Goal: Task Accomplishment & Management: Complete application form

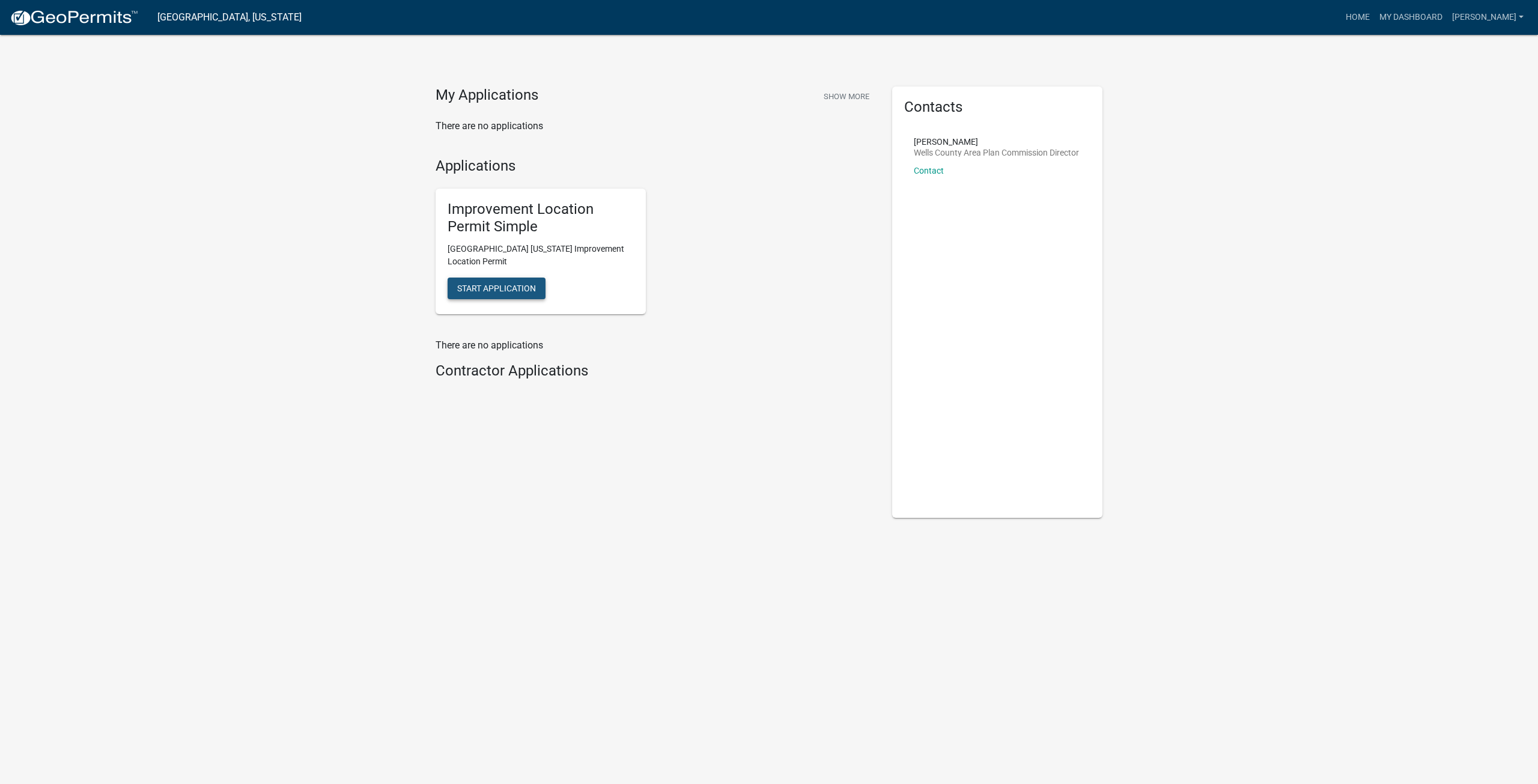
click at [521, 284] on span "Start Application" at bounding box center [497, 288] width 79 height 10
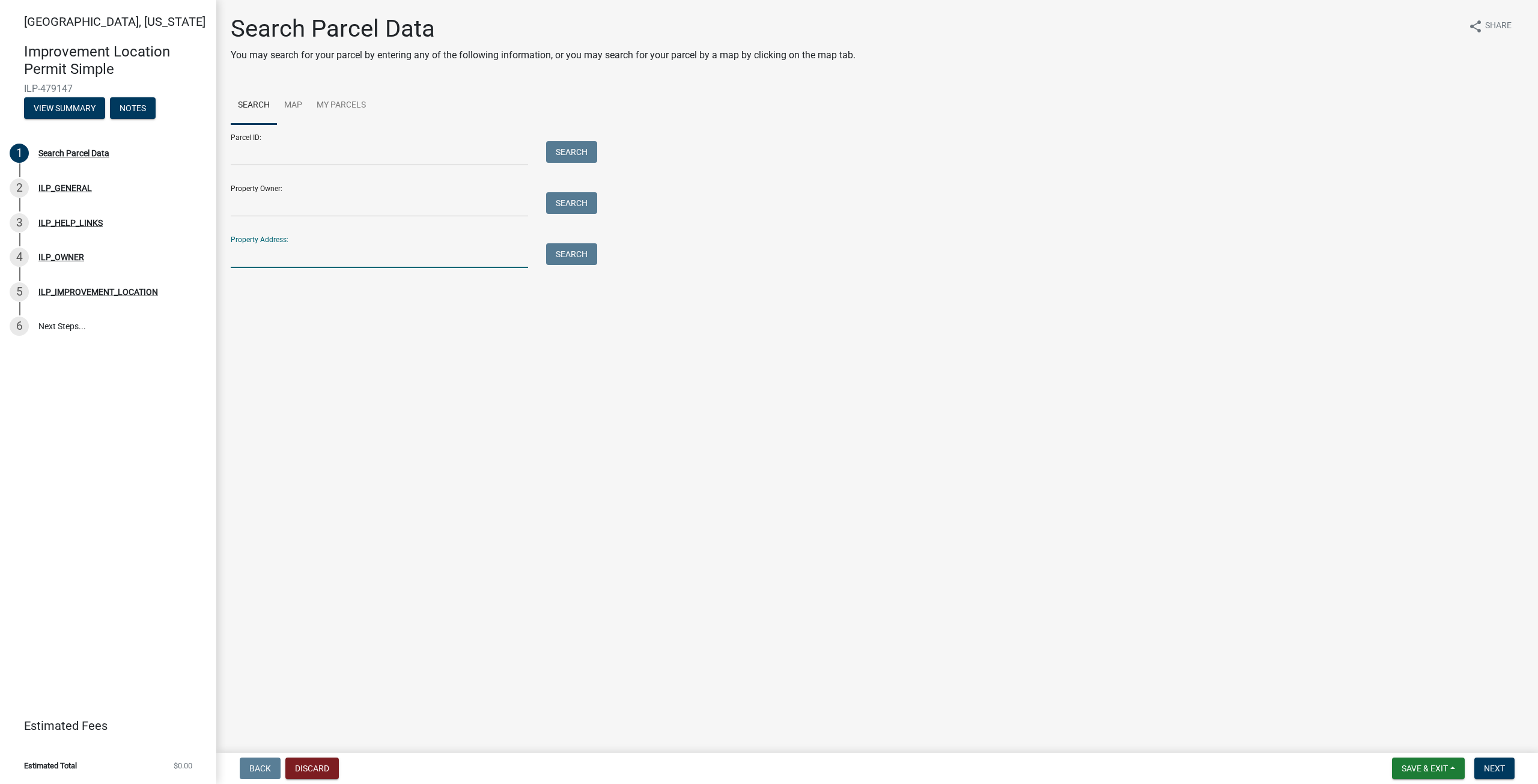
click at [268, 258] on input "Property Address:" at bounding box center [379, 255] width 297 height 25
type input "707 N 450"
click at [584, 255] on button "Search" at bounding box center [572, 254] width 51 height 22
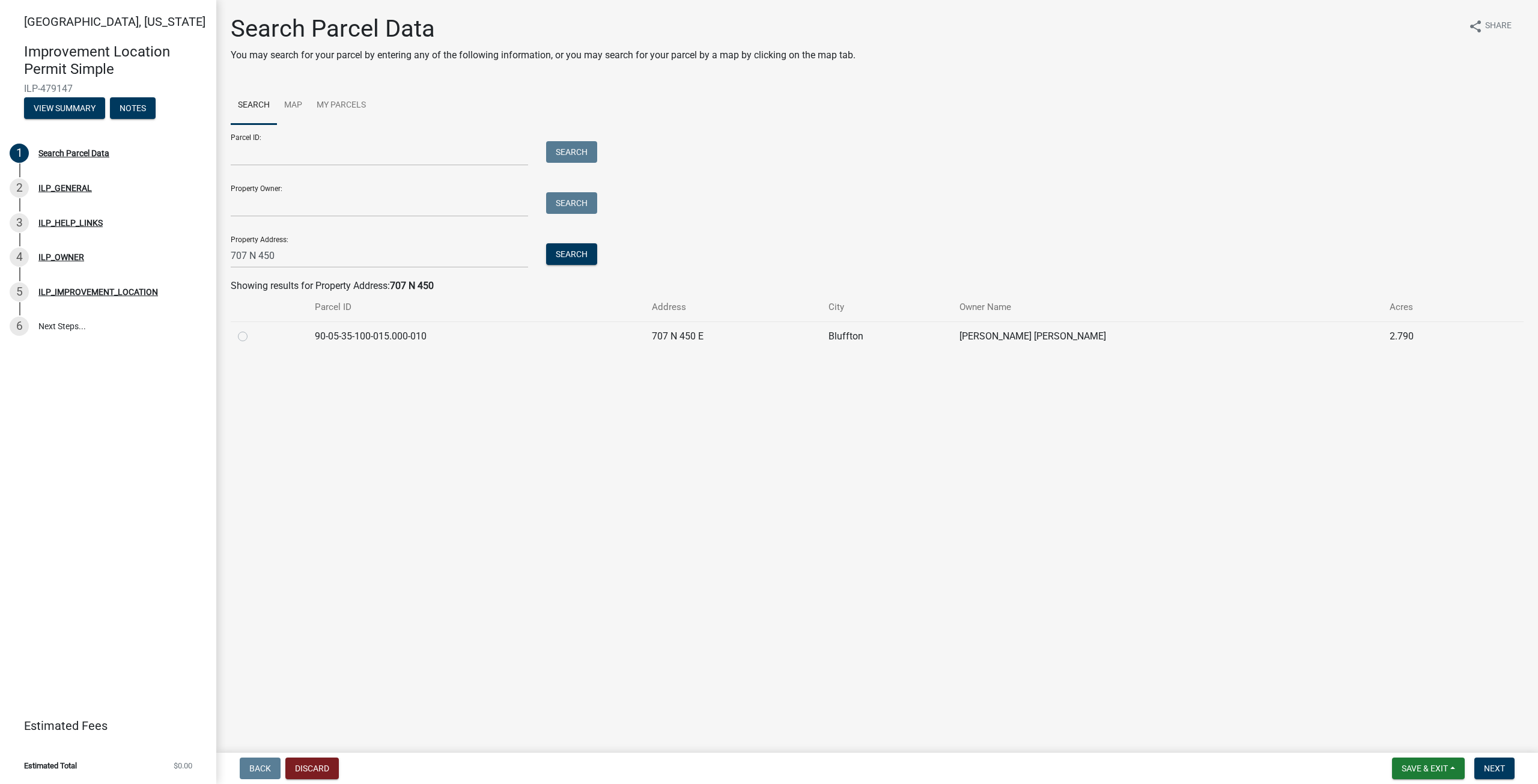
click at [252, 330] on label at bounding box center [252, 330] width 0 height 0
click at [252, 336] on input "radio" at bounding box center [256, 333] width 8 height 8
radio input "true"
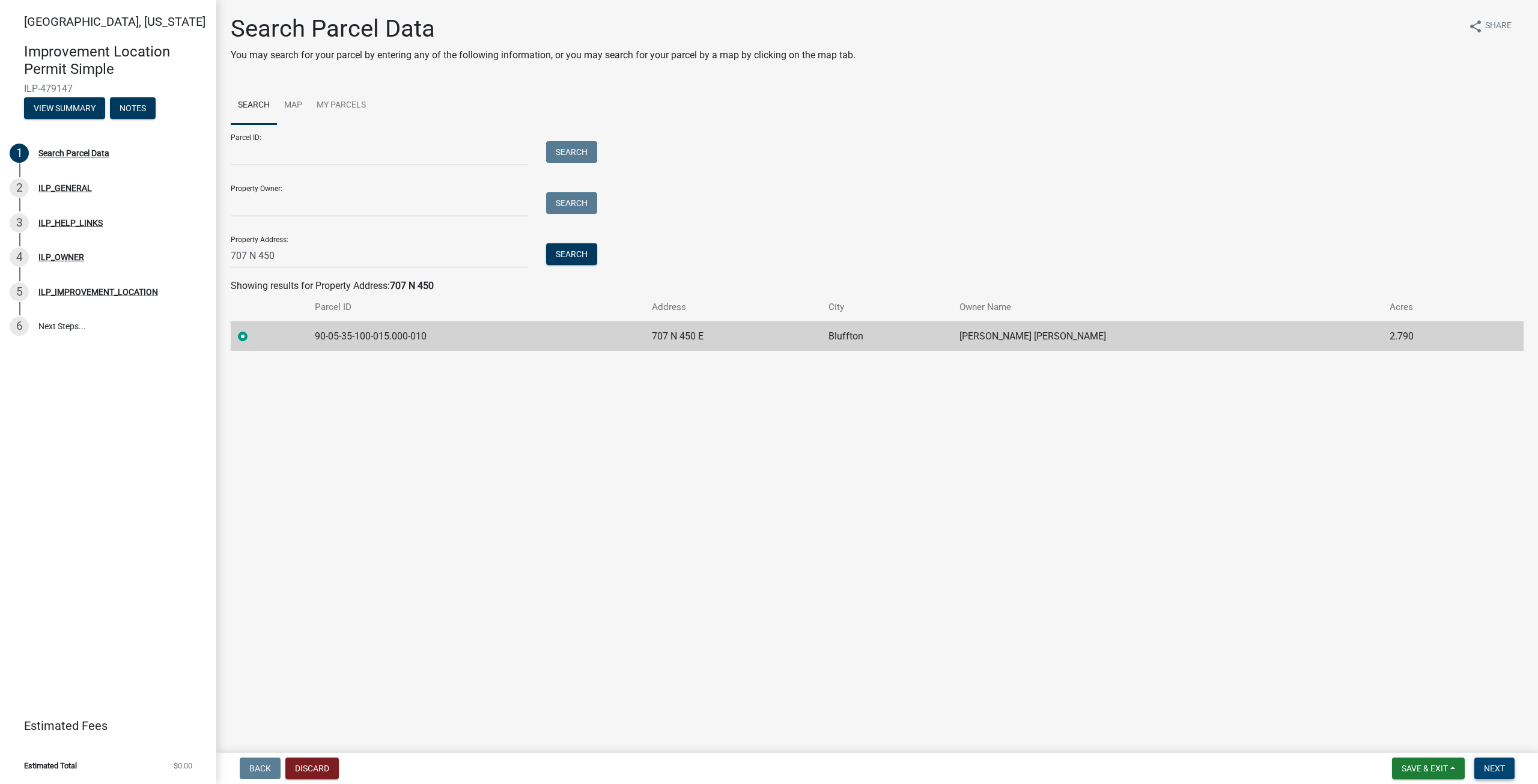
click at [1490, 764] on span "Next" at bounding box center [1494, 768] width 21 height 10
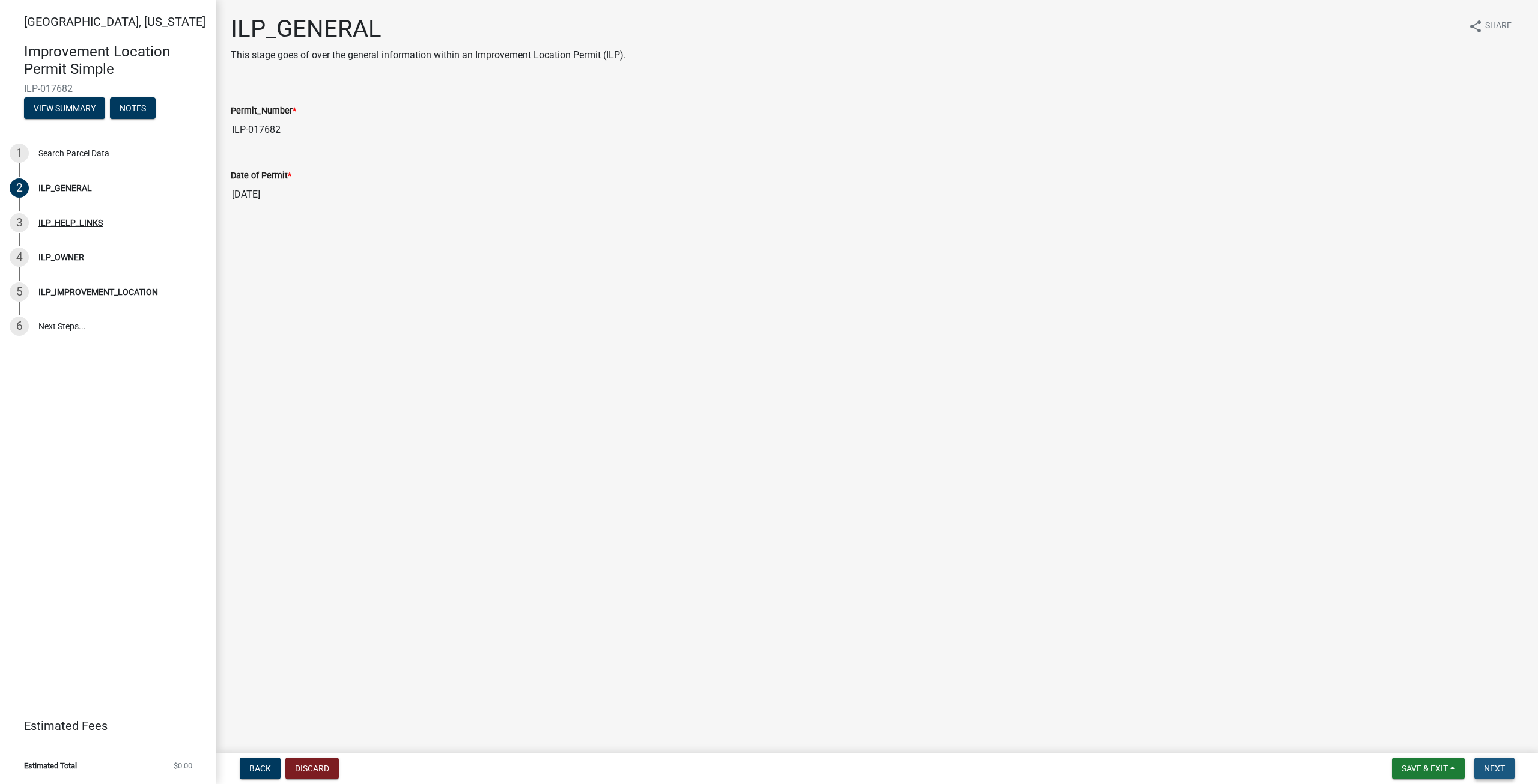
click at [1507, 773] on button "Next" at bounding box center [1494, 768] width 40 height 22
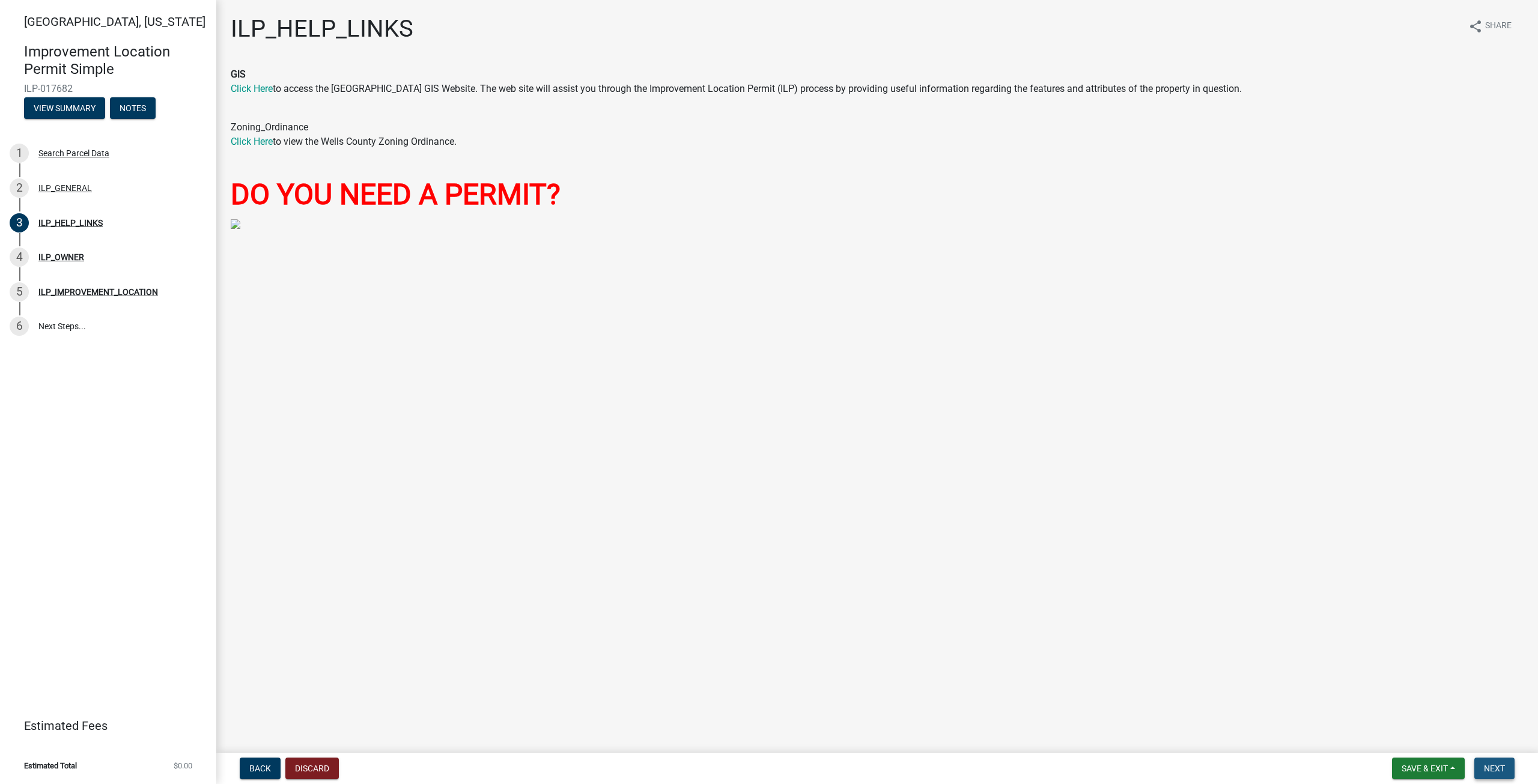
click at [1508, 770] on button "Next" at bounding box center [1494, 768] width 40 height 22
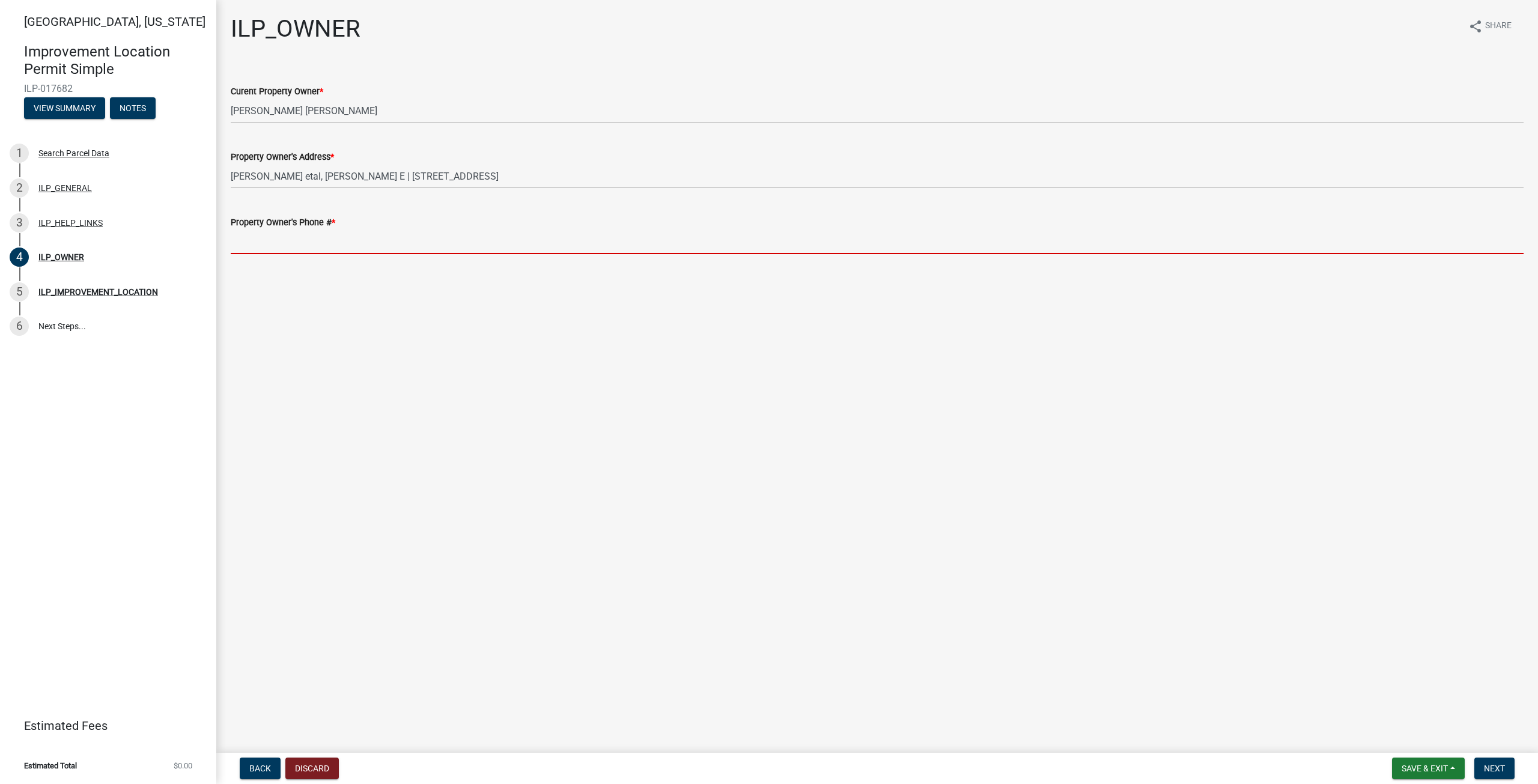
click at [273, 244] on input "Property Owner's Phone # *" at bounding box center [877, 241] width 1293 height 25
paste input "[PHONE_NUMBER]"
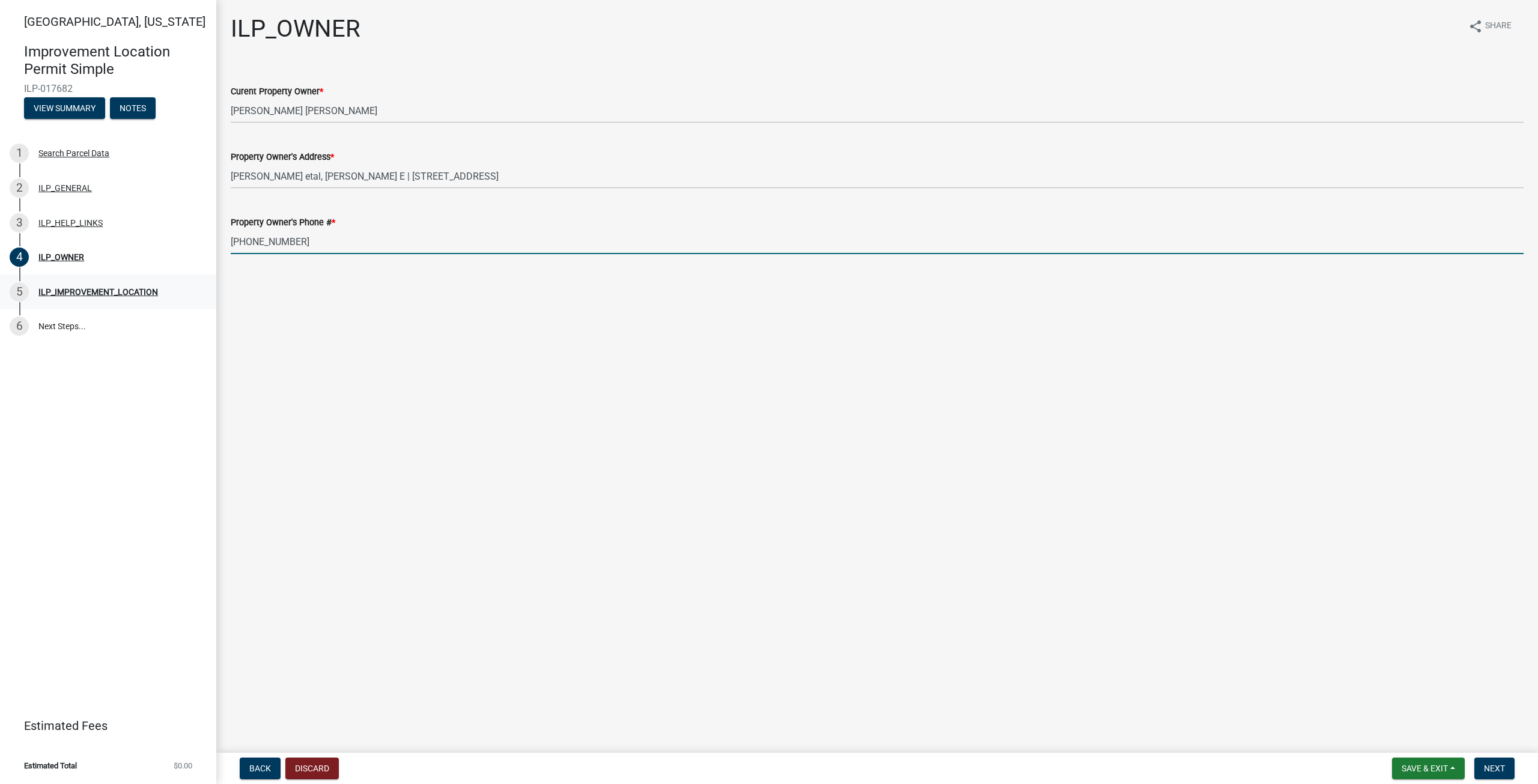
type input "[PHONE_NUMBER]"
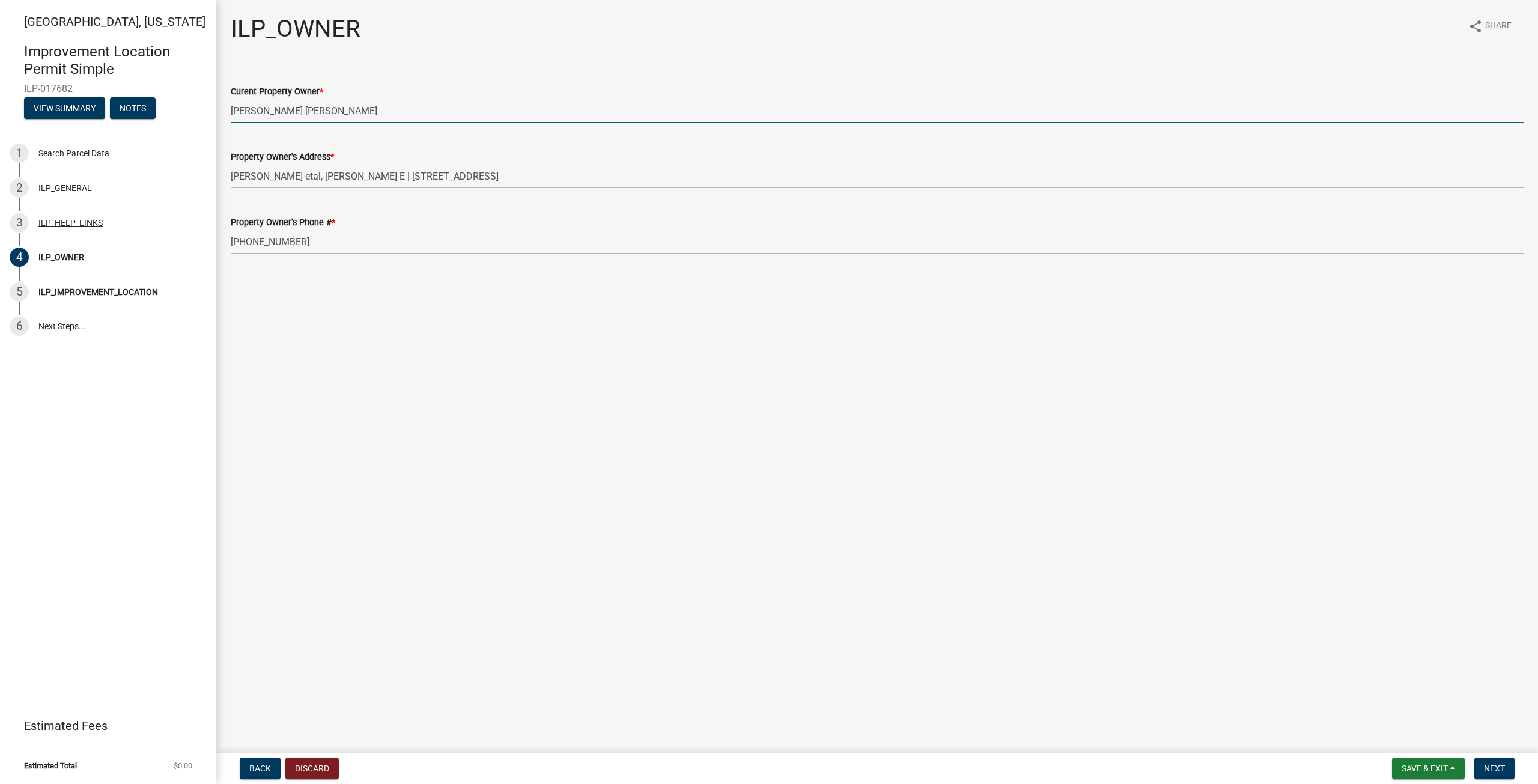
click at [325, 106] on input "[PERSON_NAME] [PERSON_NAME]" at bounding box center [877, 110] width 1293 height 25
drag, startPoint x: 325, startPoint y: 115, endPoint x: 191, endPoint y: 94, distance: 135.6
click at [191, 94] on div "[GEOGRAPHIC_DATA], [US_STATE] Improvement Location Permit Simple ILP-017682 Vie…" at bounding box center [769, 392] width 1538 height 784
type input "[PERSON_NAME]"
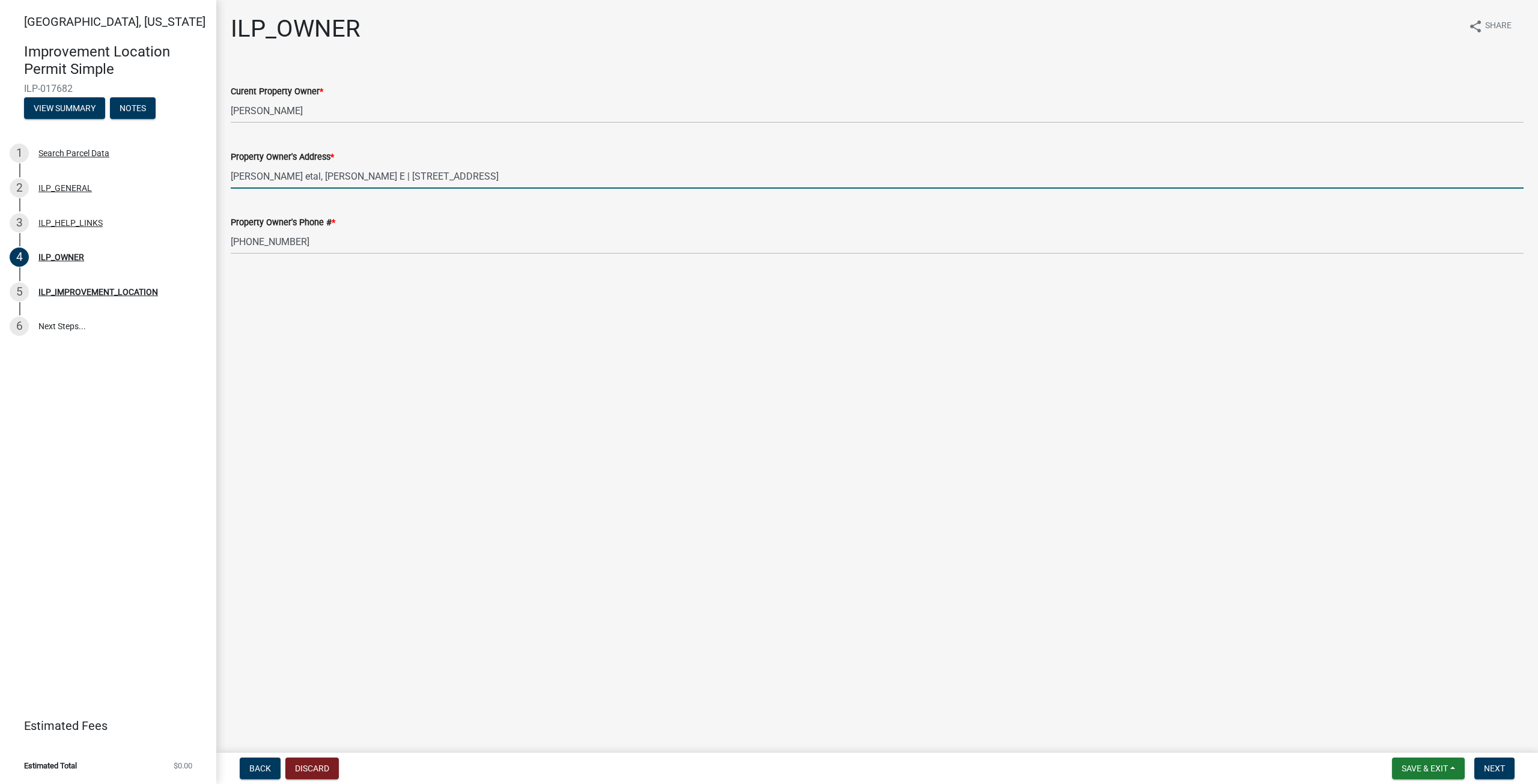
drag, startPoint x: 318, startPoint y: 175, endPoint x: 229, endPoint y: 169, distance: 89.2
click at [229, 169] on div "Property Owner's Address * [PERSON_NAME] [PERSON_NAME] E | [STREET_ADDRESS]" at bounding box center [877, 160] width 1311 height 56
type input "[PERSON_NAME] | [STREET_ADDRESS]"
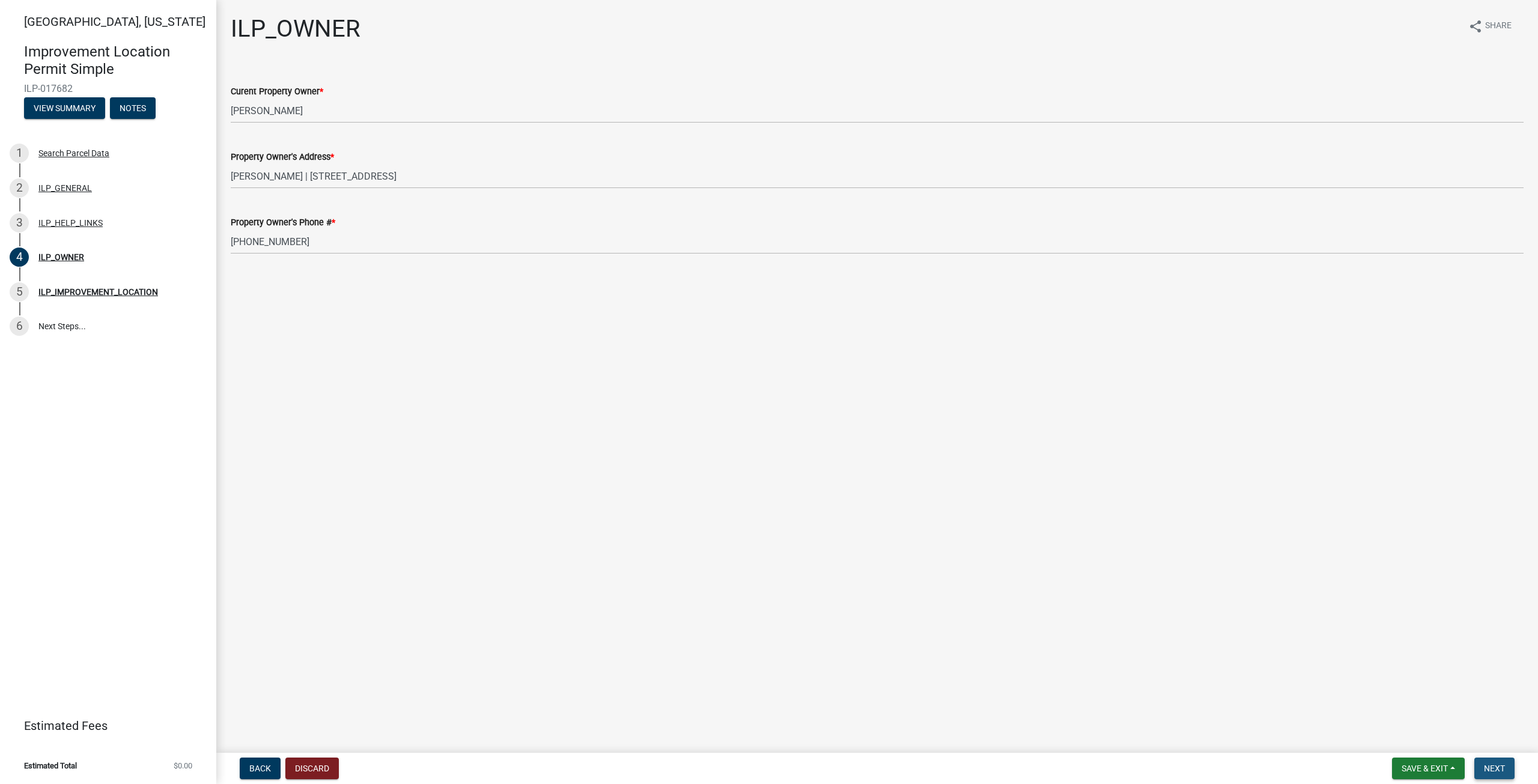
click at [1504, 767] on span "Next" at bounding box center [1494, 768] width 21 height 10
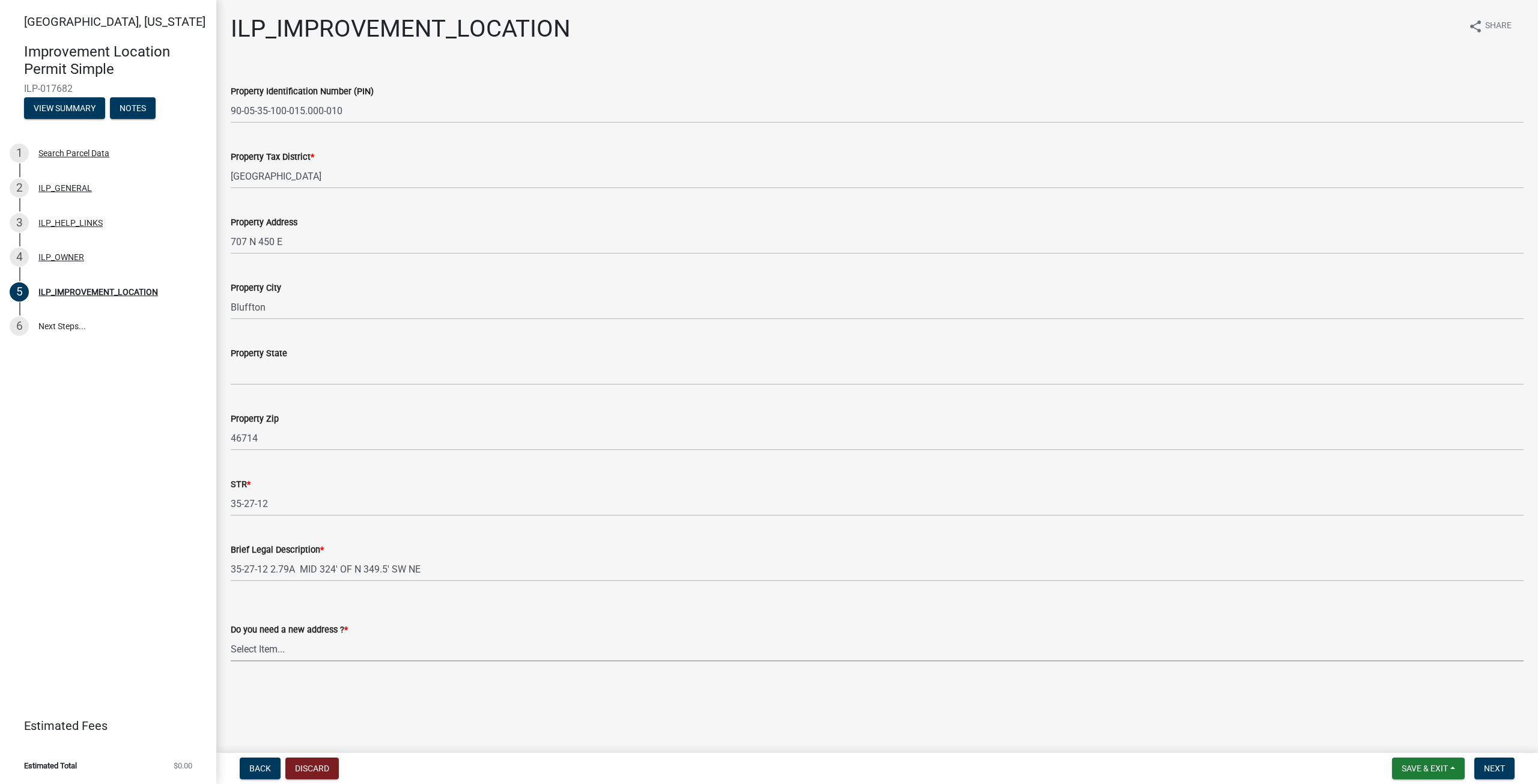
click at [326, 648] on select "Select Item... YES NO" at bounding box center [877, 648] width 1293 height 25
click at [230, 636] on select "Select Item... YES NO" at bounding box center [877, 648] width 1293 height 25
select select "03ef64e6-f0ff-43c9-aded-972c487e3507"
click at [1494, 772] on span "Next" at bounding box center [1494, 768] width 21 height 10
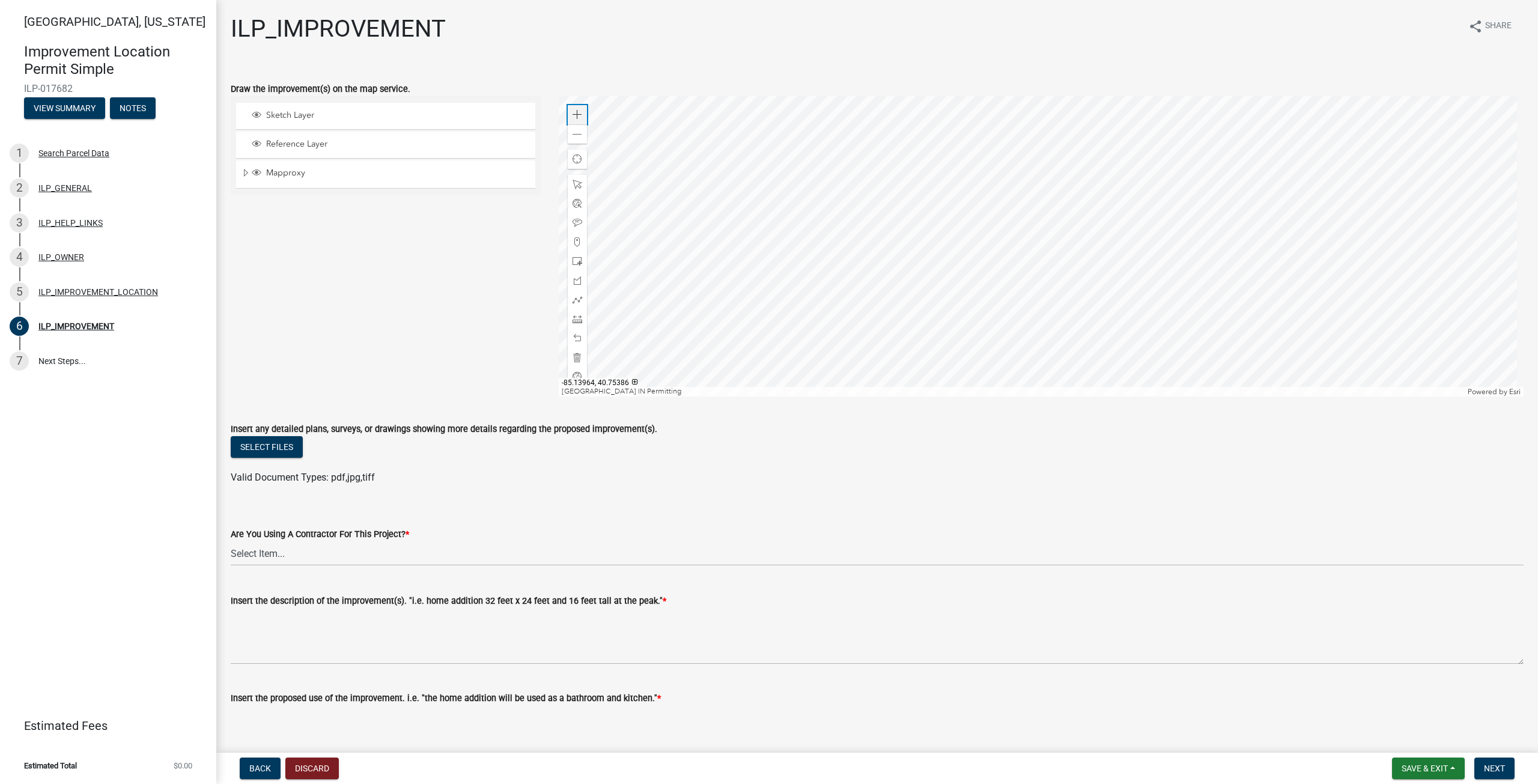
click at [576, 112] on span at bounding box center [578, 115] width 10 height 10
click at [1125, 235] on div at bounding box center [1041, 246] width 965 height 300
click at [576, 260] on span at bounding box center [578, 262] width 10 height 10
click at [1194, 189] on div at bounding box center [1041, 246] width 965 height 300
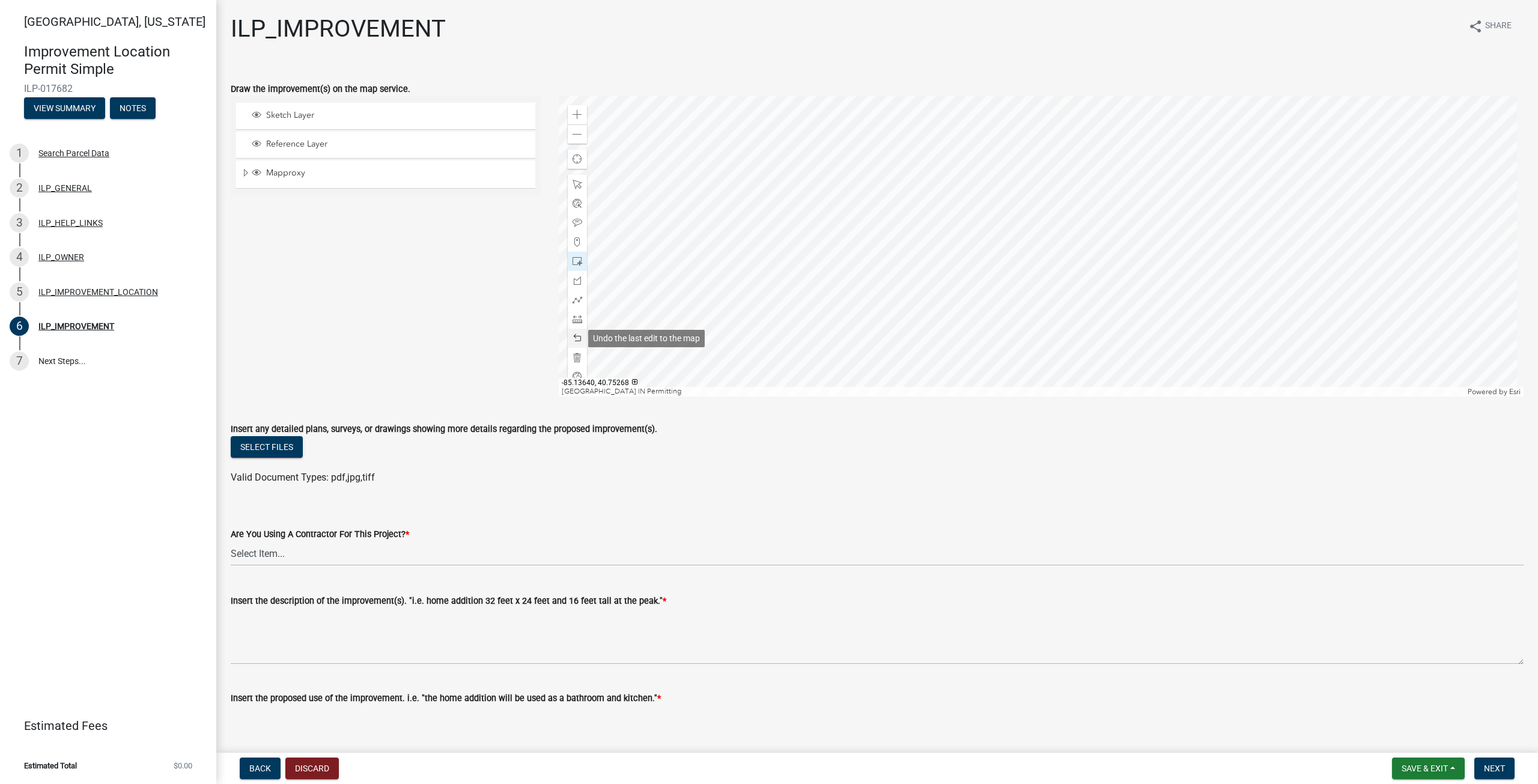
click at [577, 339] on span at bounding box center [578, 338] width 10 height 10
click at [575, 247] on div at bounding box center [578, 242] width 20 height 20
click at [1192, 191] on div at bounding box center [1041, 246] width 965 height 300
click at [573, 342] on span at bounding box center [578, 338] width 10 height 10
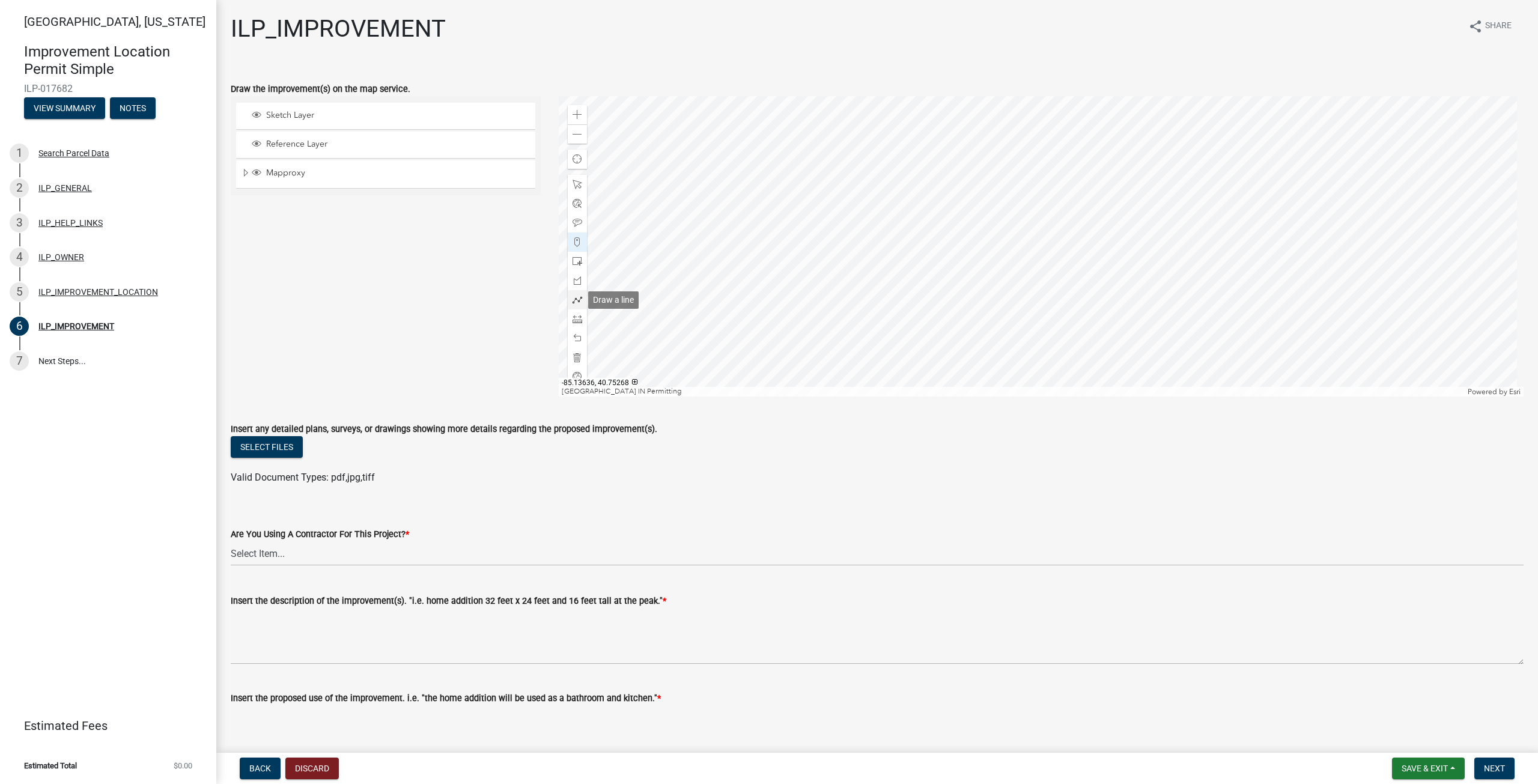
click at [575, 300] on span at bounding box center [578, 300] width 10 height 10
click at [1194, 190] on div at bounding box center [1041, 246] width 965 height 300
click at [1193, 212] on div at bounding box center [1041, 246] width 965 height 300
click at [1203, 213] on div at bounding box center [1041, 246] width 965 height 300
click at [1204, 192] on div at bounding box center [1041, 246] width 965 height 300
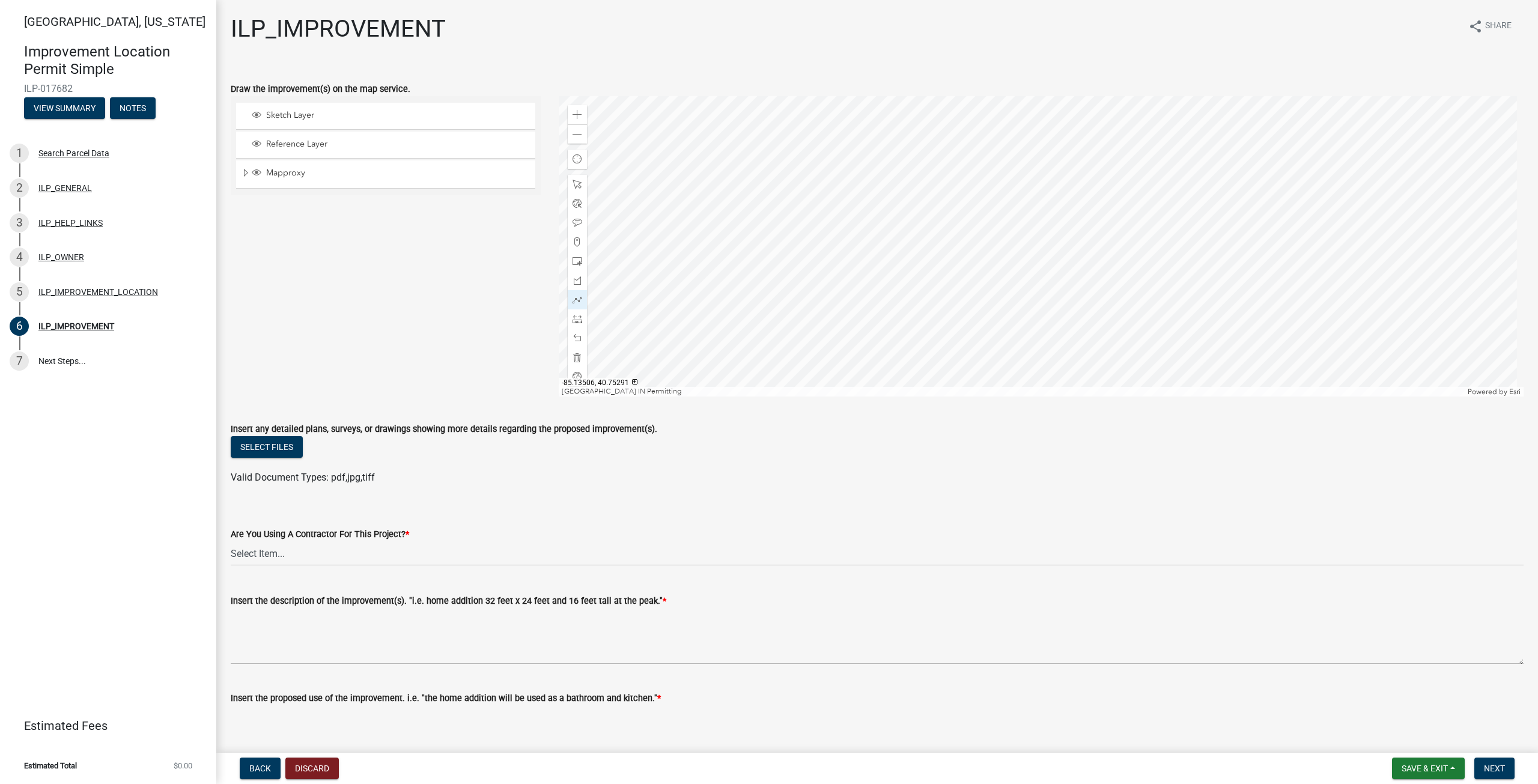
click at [1195, 191] on div at bounding box center [1041, 246] width 965 height 300
click at [1193, 189] on div at bounding box center [1041, 246] width 965 height 300
click at [613, 94] on div "Draw the improvement(s) on the map service." at bounding box center [877, 89] width 1293 height 15
click at [613, 80] on form "Draw the improvement(s) on the map service. Sketch Layer Reference Layer Mappro…" at bounding box center [877, 231] width 1293 height 330
click at [569, 338] on div at bounding box center [578, 338] width 20 height 20
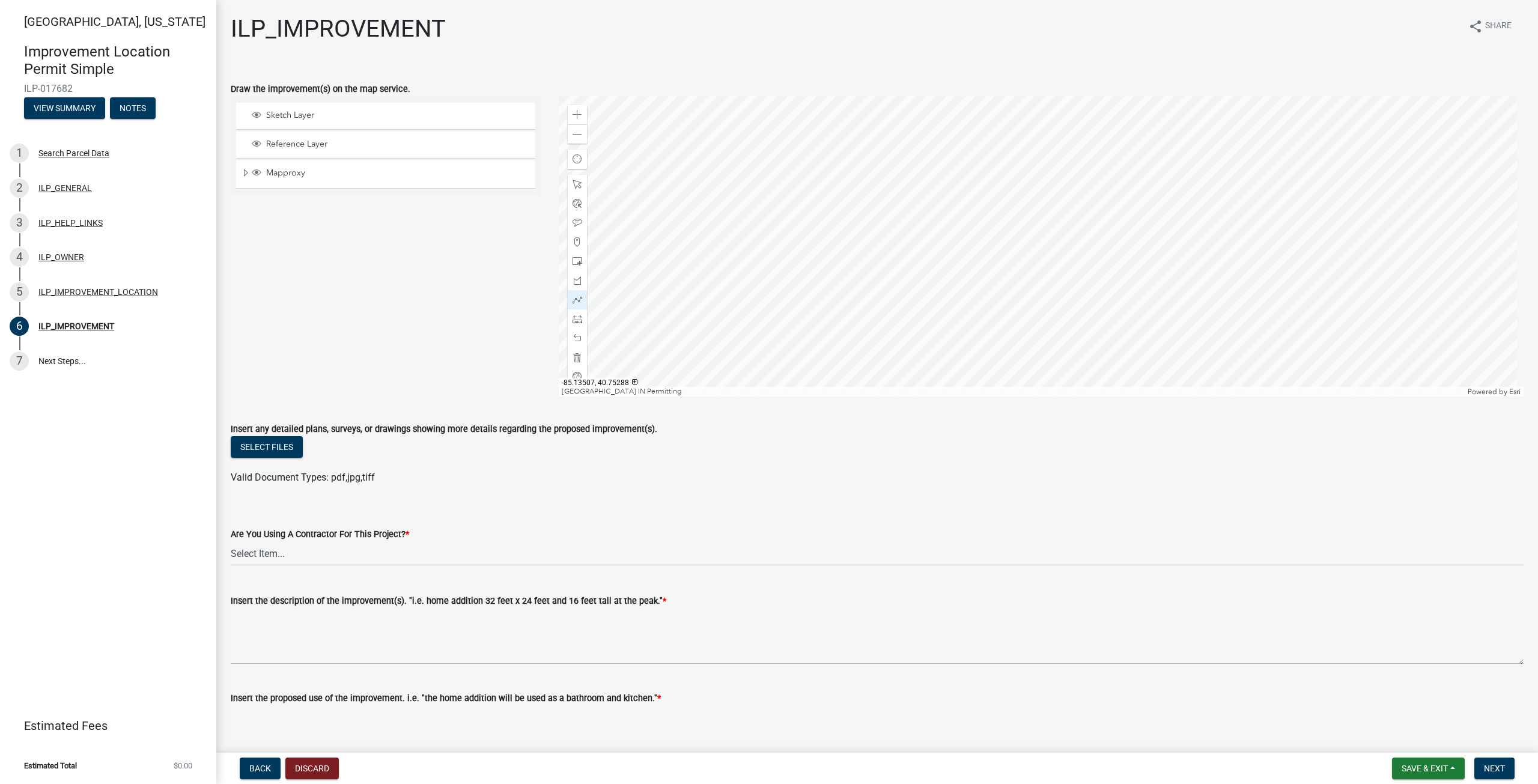
click at [1194, 212] on div at bounding box center [1041, 246] width 965 height 300
click at [1134, 297] on div at bounding box center [1041, 246] width 965 height 300
click at [1191, 257] on div at bounding box center [1041, 246] width 965 height 300
click at [1181, 324] on div at bounding box center [1041, 246] width 965 height 300
click at [577, 188] on span at bounding box center [578, 185] width 10 height 10
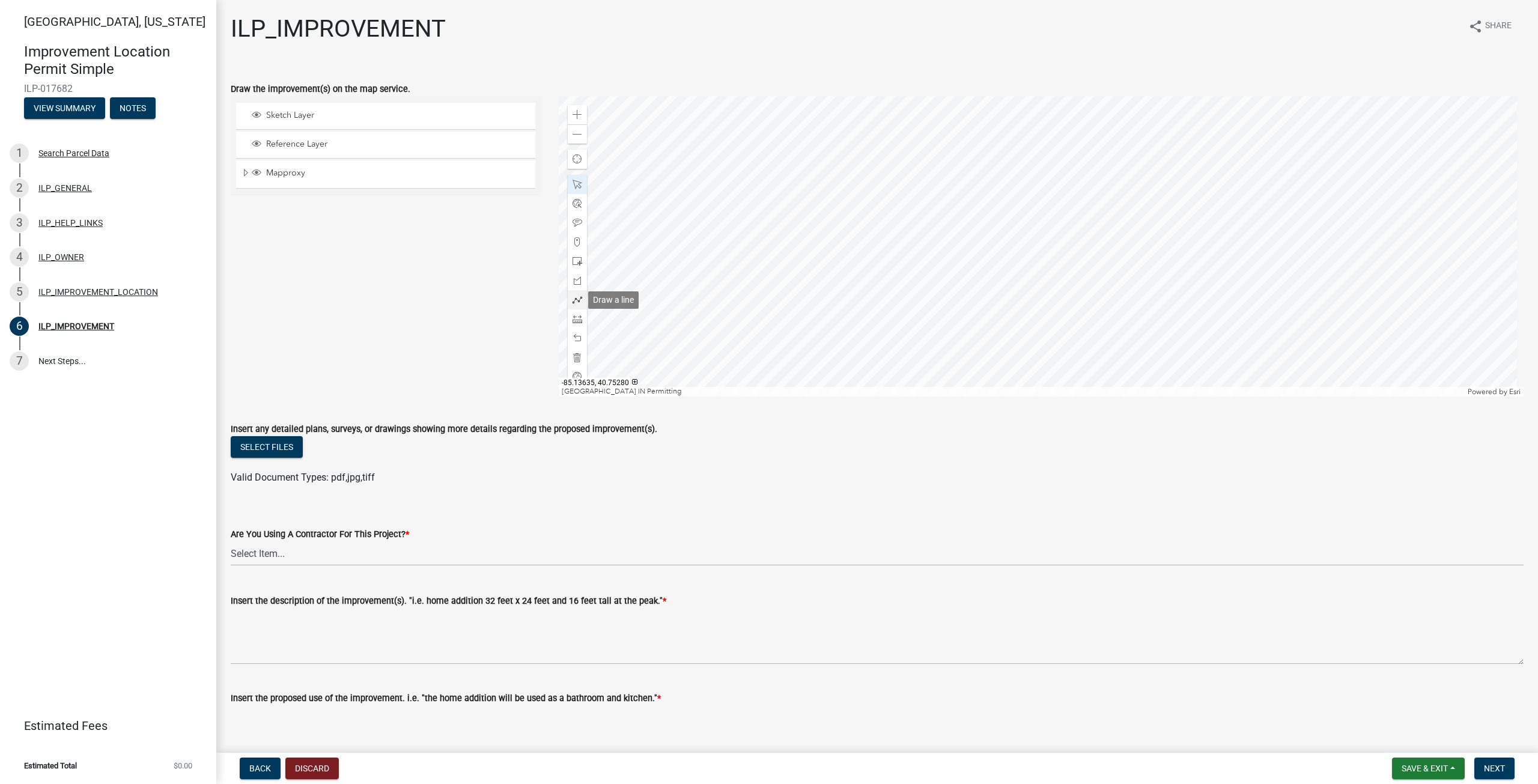
click at [573, 296] on span at bounding box center [578, 300] width 10 height 10
click at [1192, 189] on div at bounding box center [1041, 246] width 965 height 300
click at [1194, 212] on div at bounding box center [1041, 246] width 965 height 300
click at [575, 339] on span at bounding box center [578, 338] width 10 height 10
click at [1192, 213] on div at bounding box center [1041, 246] width 965 height 300
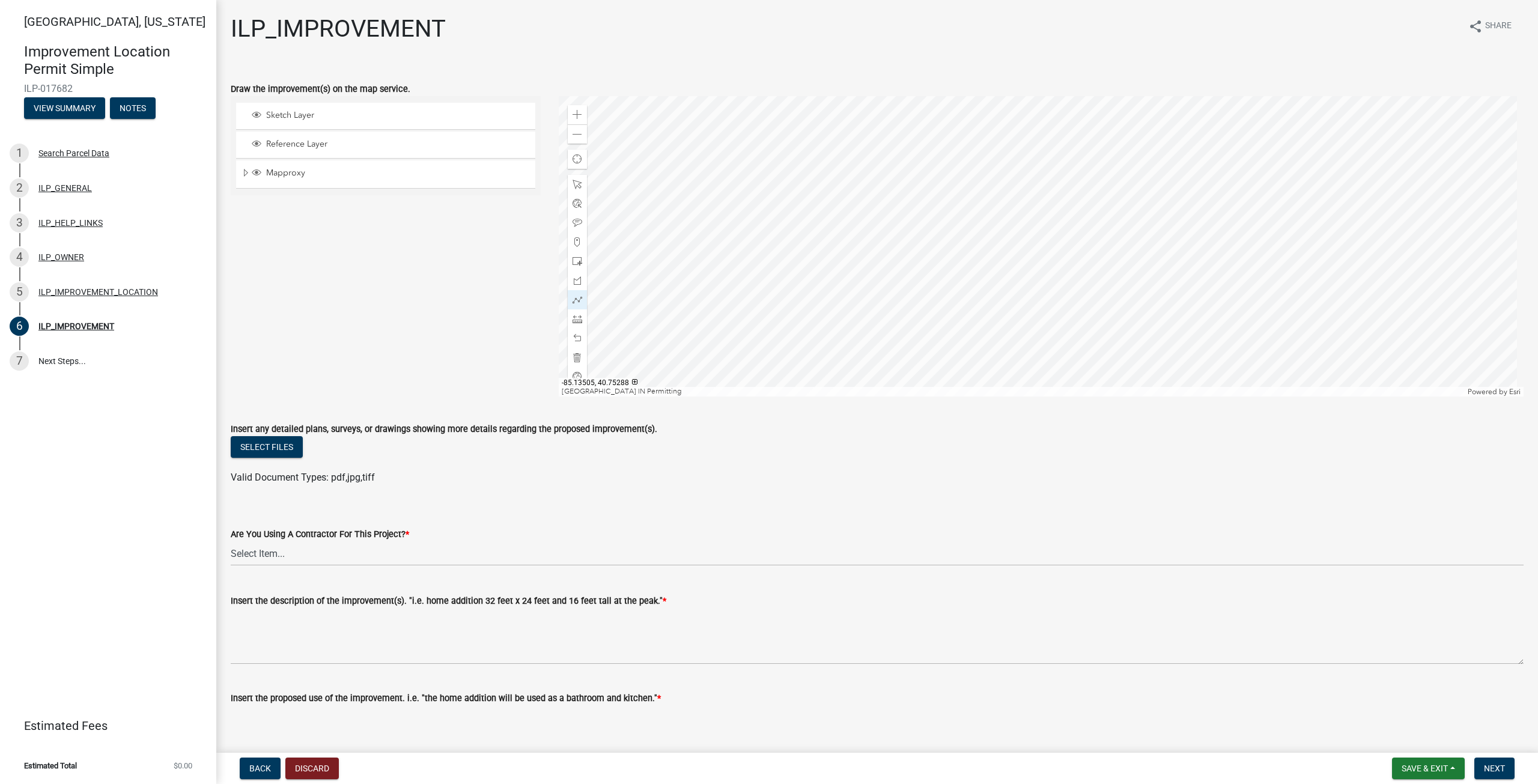
click at [1202, 213] on div at bounding box center [1041, 246] width 965 height 300
click at [1202, 187] on div at bounding box center [1041, 246] width 965 height 300
click at [1191, 188] on div at bounding box center [1041, 246] width 965 height 300
click at [573, 340] on span at bounding box center [578, 338] width 10 height 10
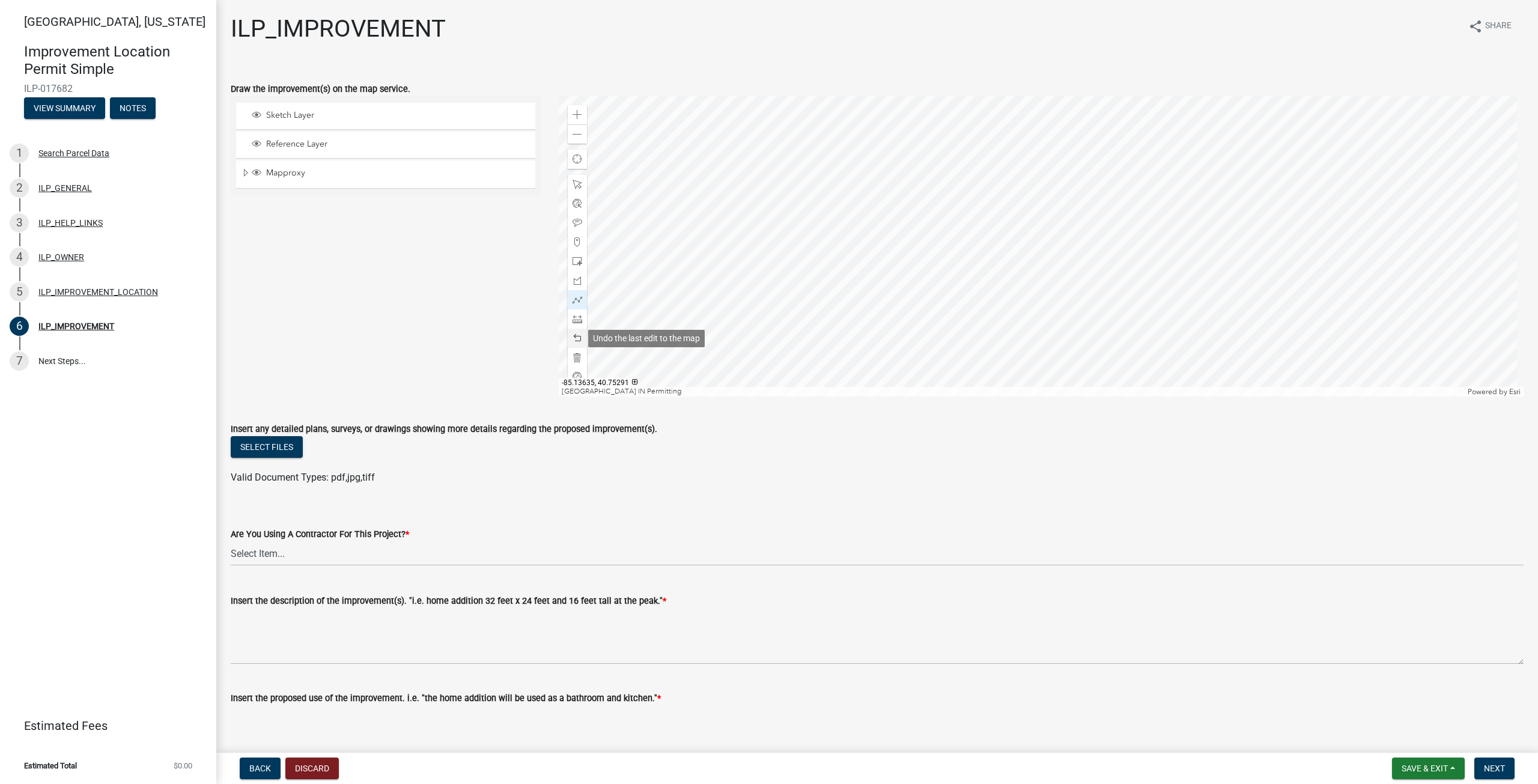
click at [573, 340] on span at bounding box center [578, 338] width 10 height 10
click at [580, 243] on span at bounding box center [578, 242] width 10 height 10
click at [1197, 200] on div at bounding box center [1041, 246] width 965 height 300
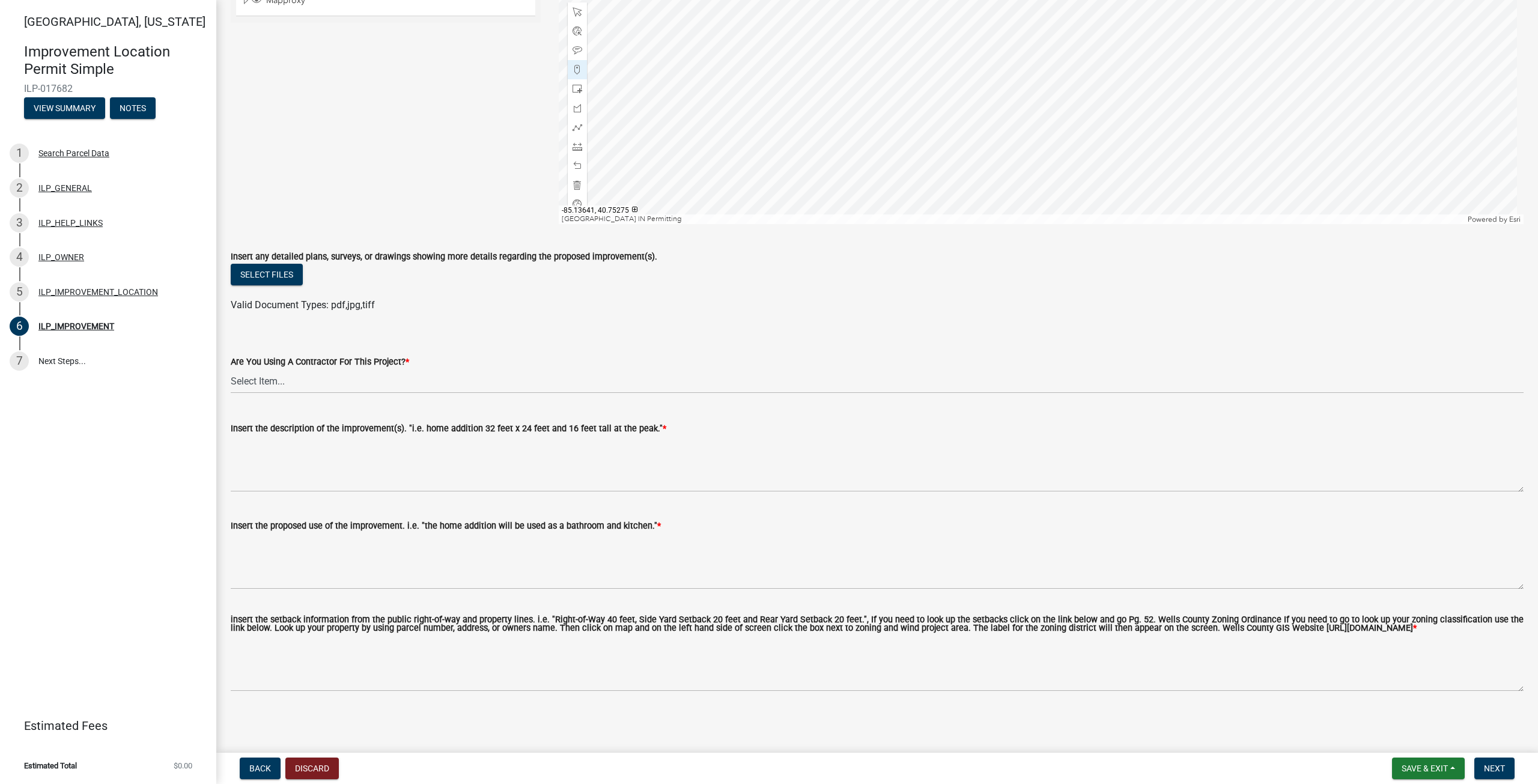
scroll to position [182, 0]
click at [285, 268] on button "Select files" at bounding box center [266, 274] width 72 height 22
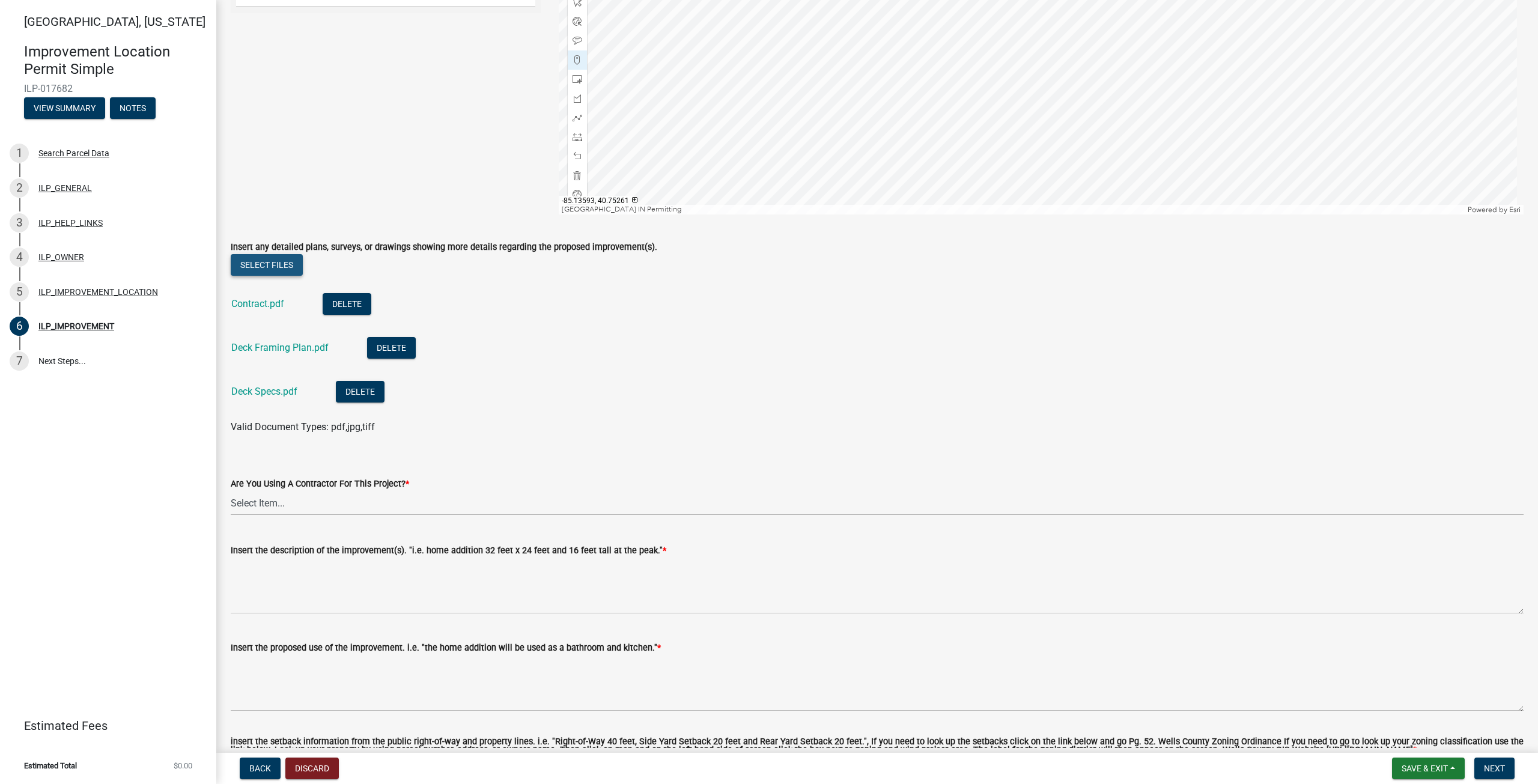
click at [250, 267] on button "Select files" at bounding box center [266, 265] width 72 height 22
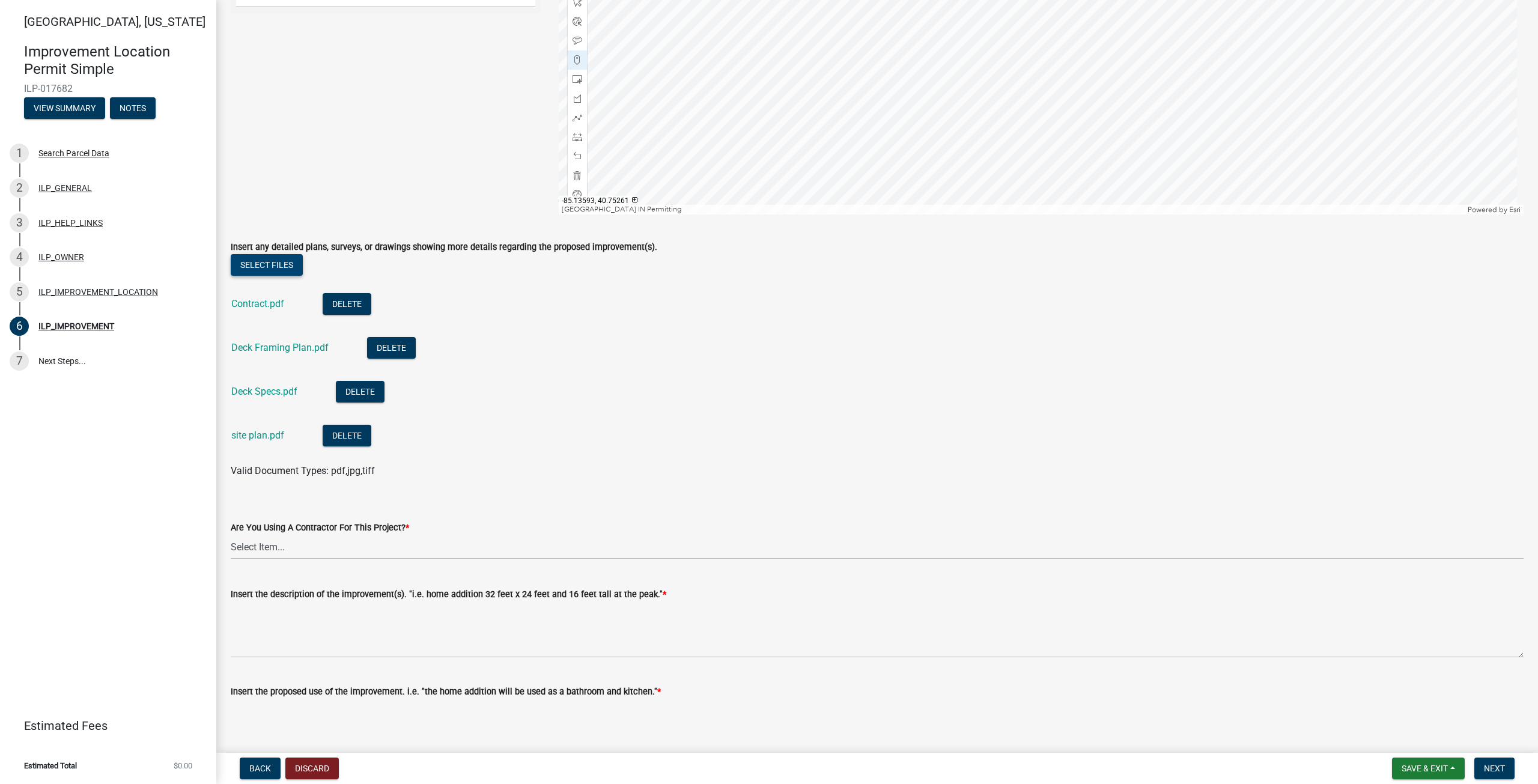
click at [276, 263] on button "Select files" at bounding box center [266, 265] width 72 height 22
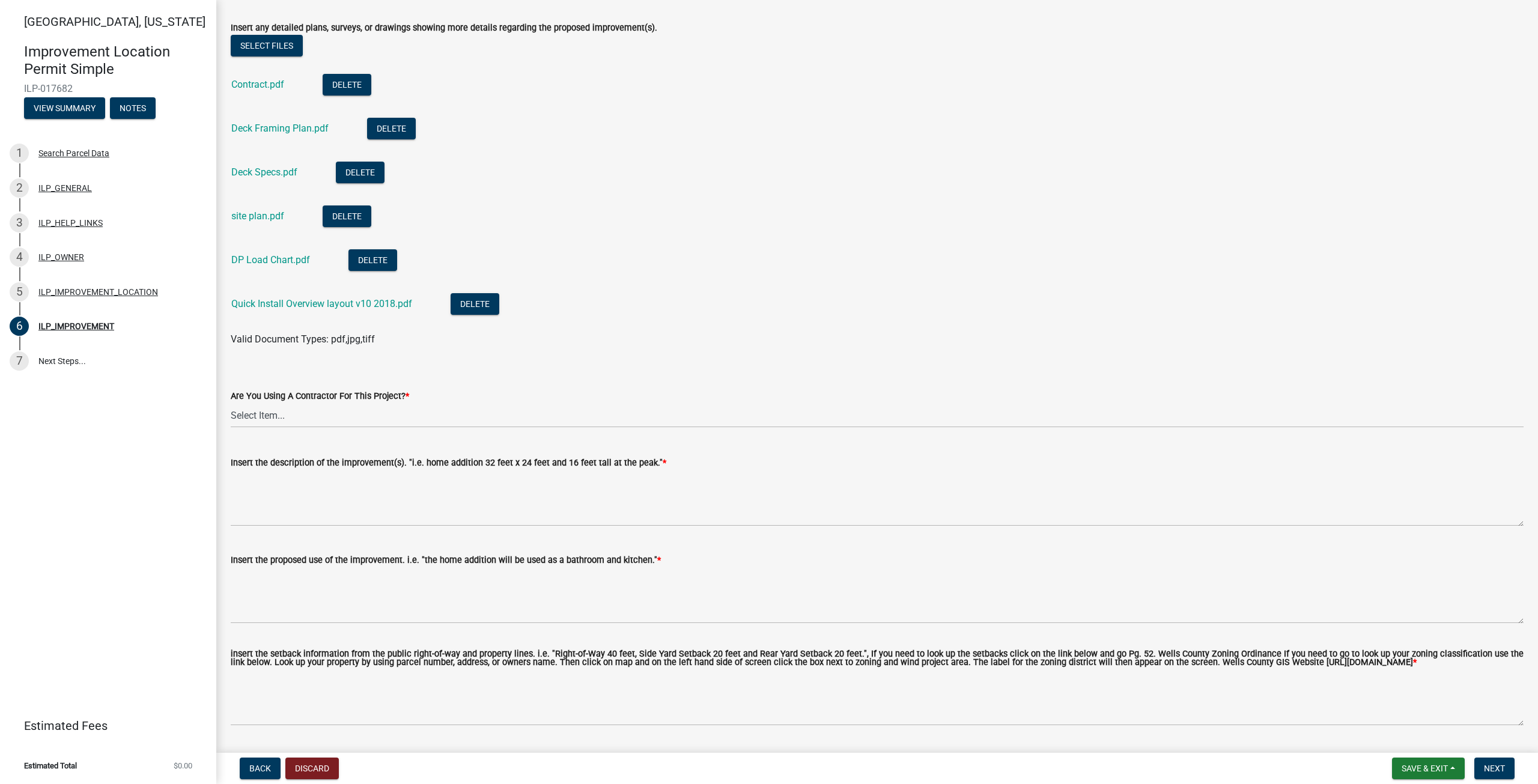
scroll to position [422, 0]
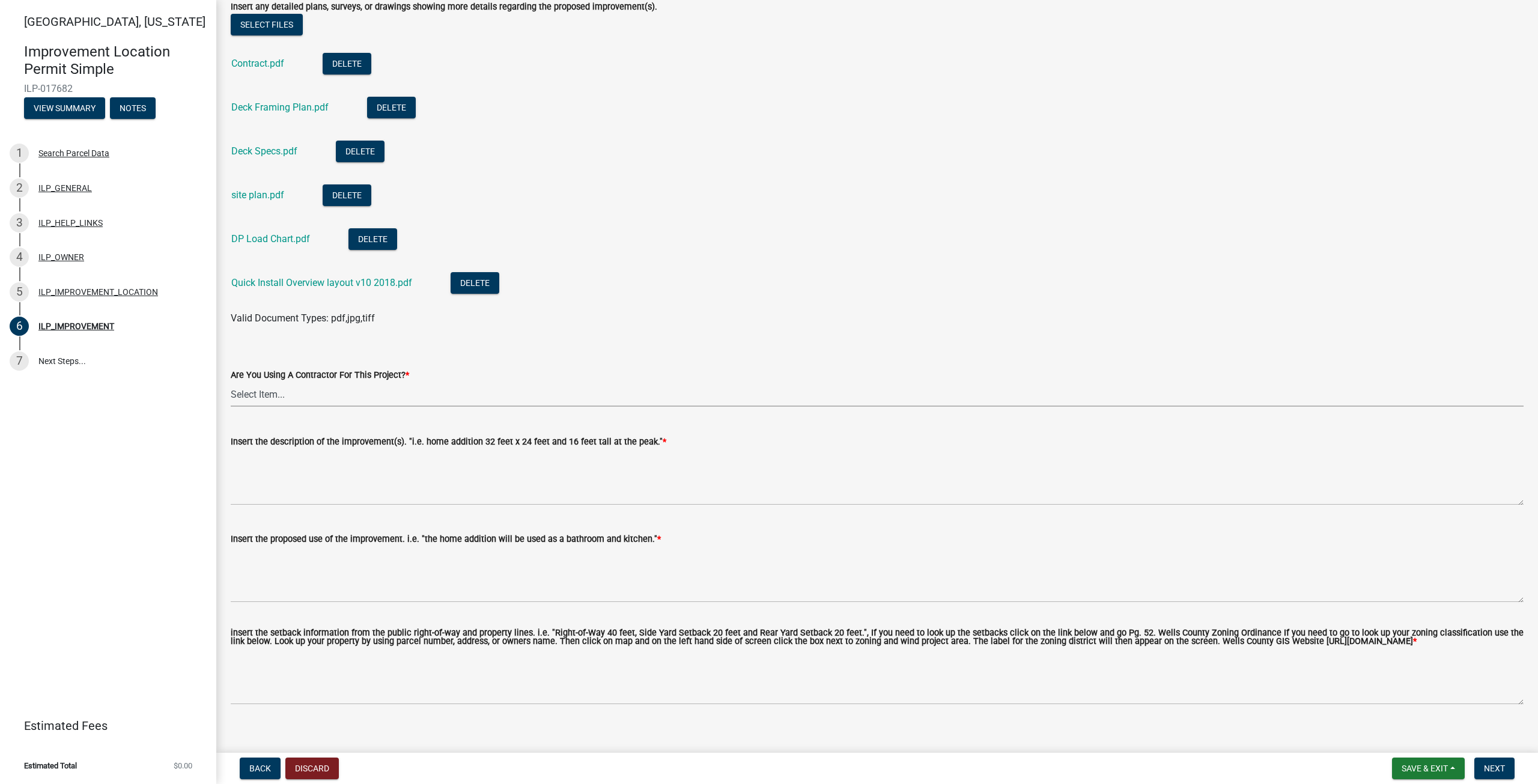
click at [268, 400] on select "Select Item... YES NO" at bounding box center [877, 393] width 1293 height 25
click at [230, 382] on select "Select Item... YES NO" at bounding box center [877, 393] width 1293 height 25
select select "71b507d0-569d-4a0a-b334-f72445909e69"
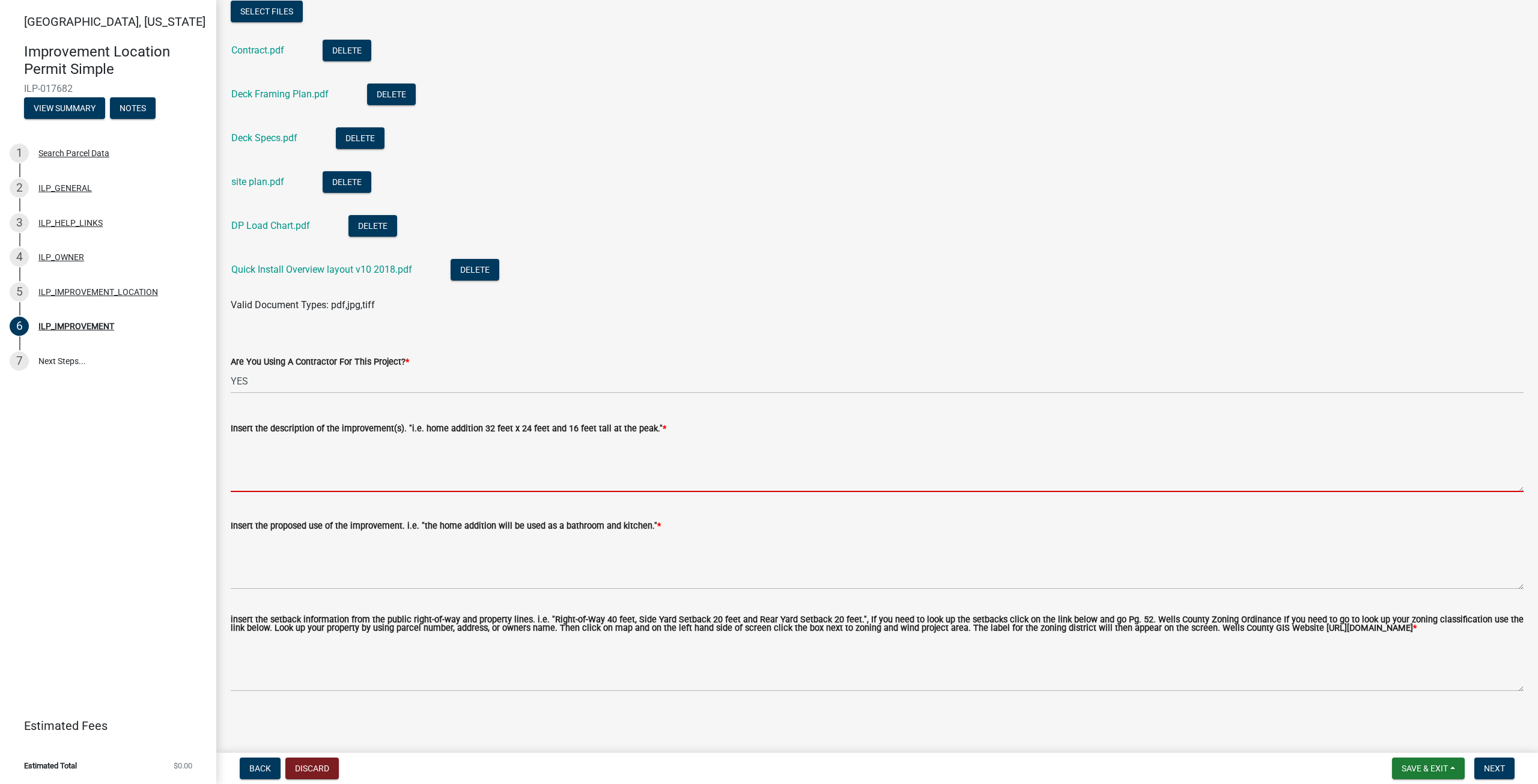
click at [269, 476] on textarea "Insert the description of the improvement(s). "i.e. home addition 32 feet x 24 …" at bounding box center [877, 463] width 1293 height 56
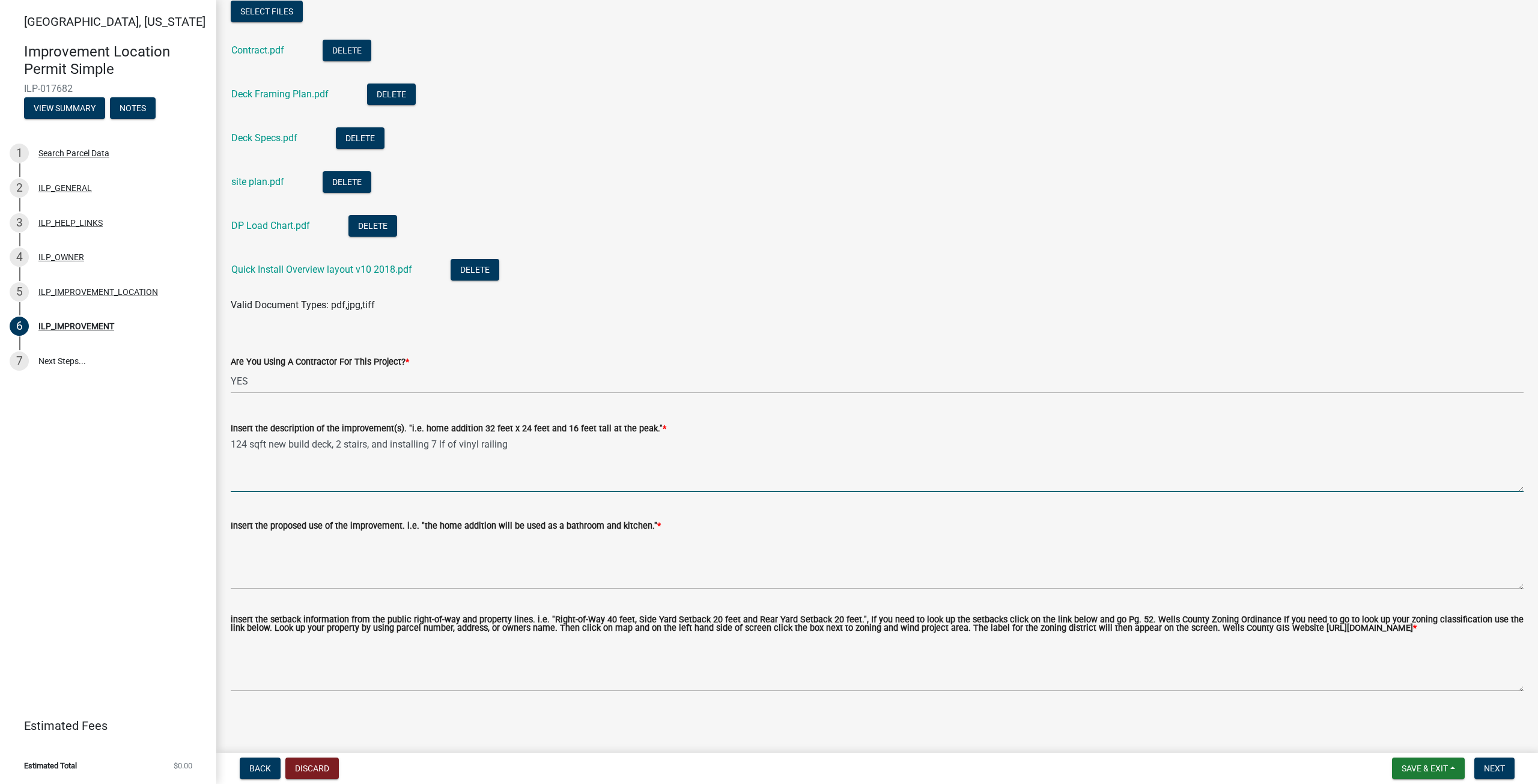
type textarea "124 sqft new build deck, 2 stairs, and installing 7 lf of vinyl railing"
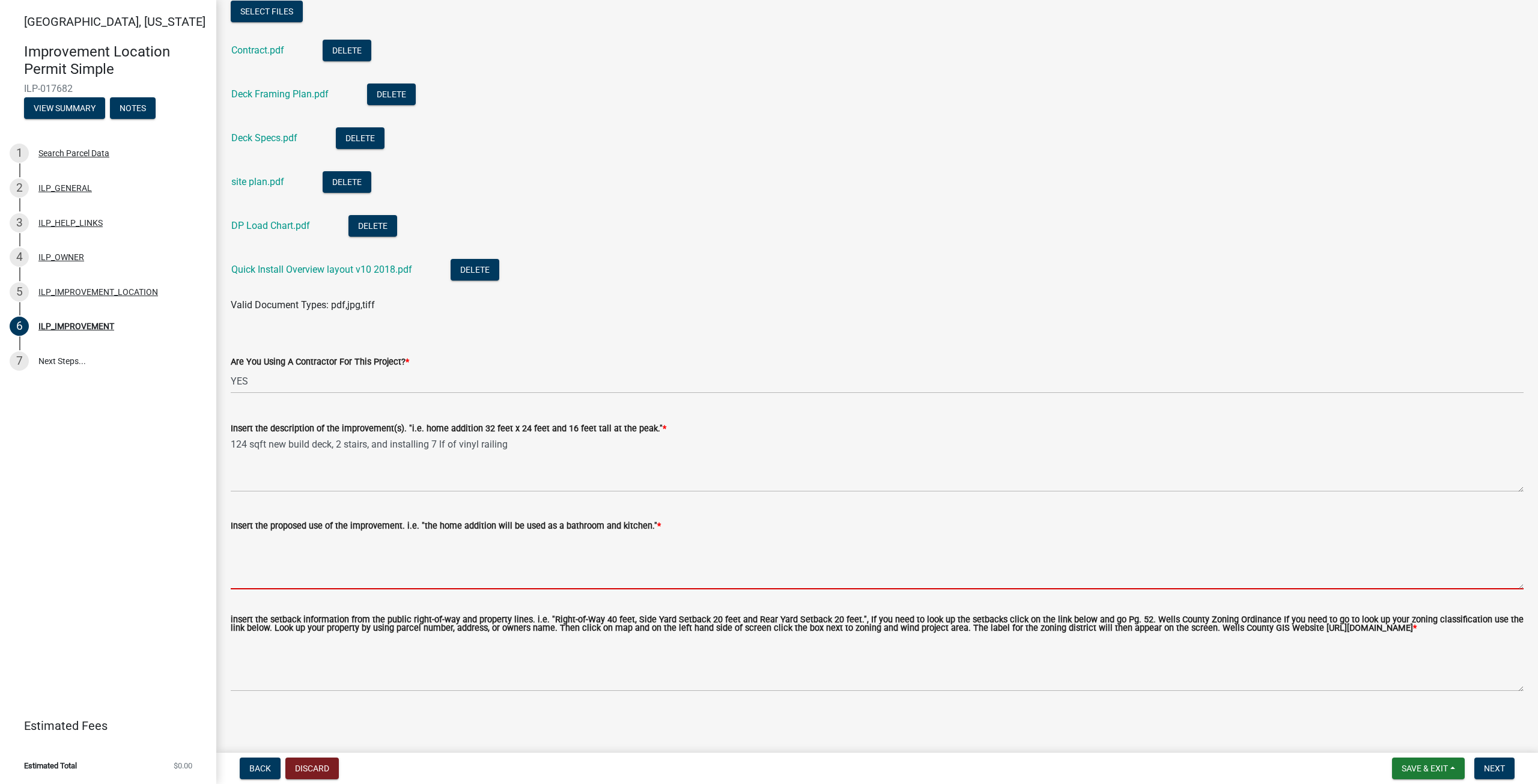
click at [241, 572] on textarea "Insert the proposed use of the improvement. i.e. "the home addition will be use…" at bounding box center [877, 561] width 1293 height 56
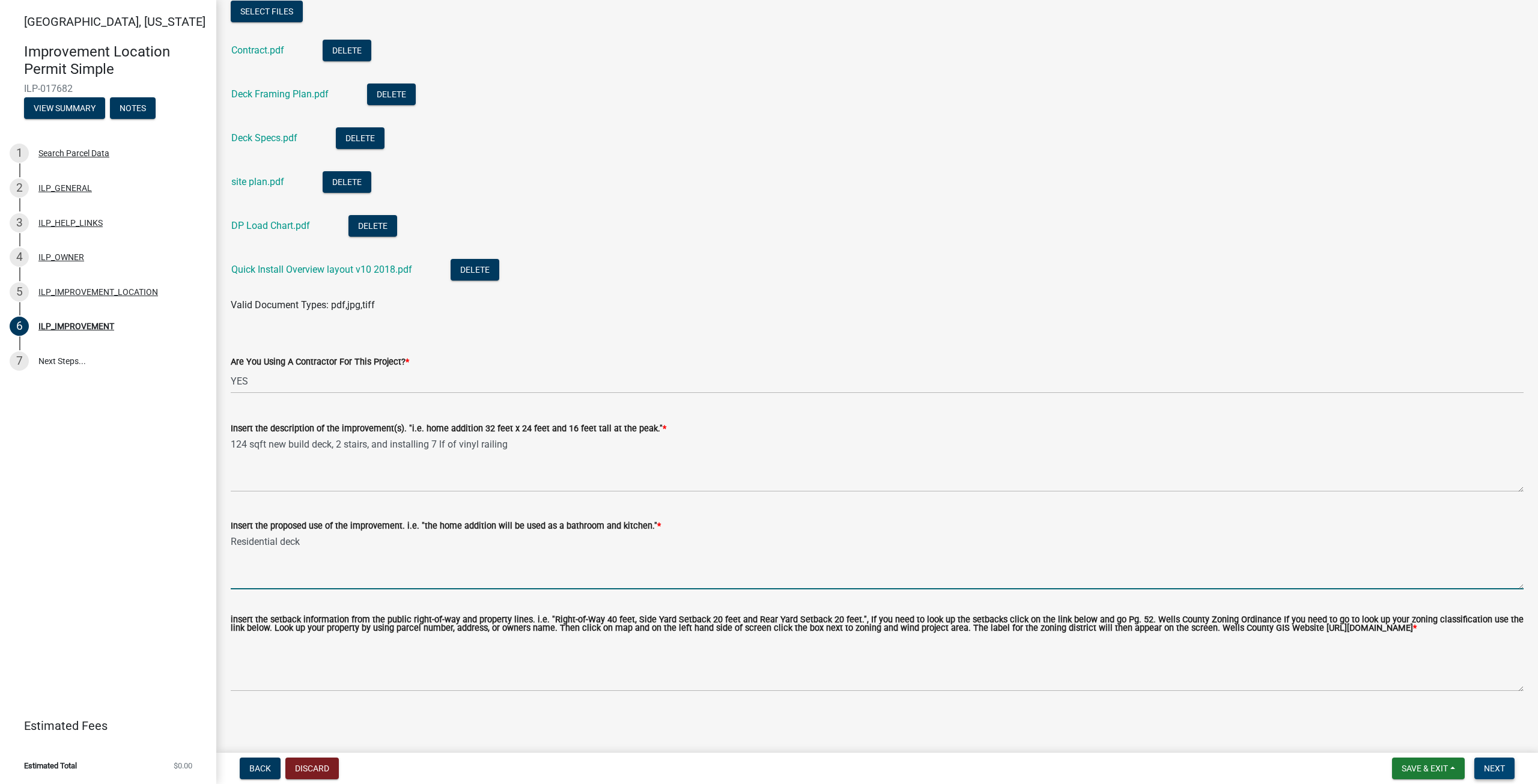
type textarea "Residential deck"
click at [1507, 770] on button "Next" at bounding box center [1494, 768] width 40 height 22
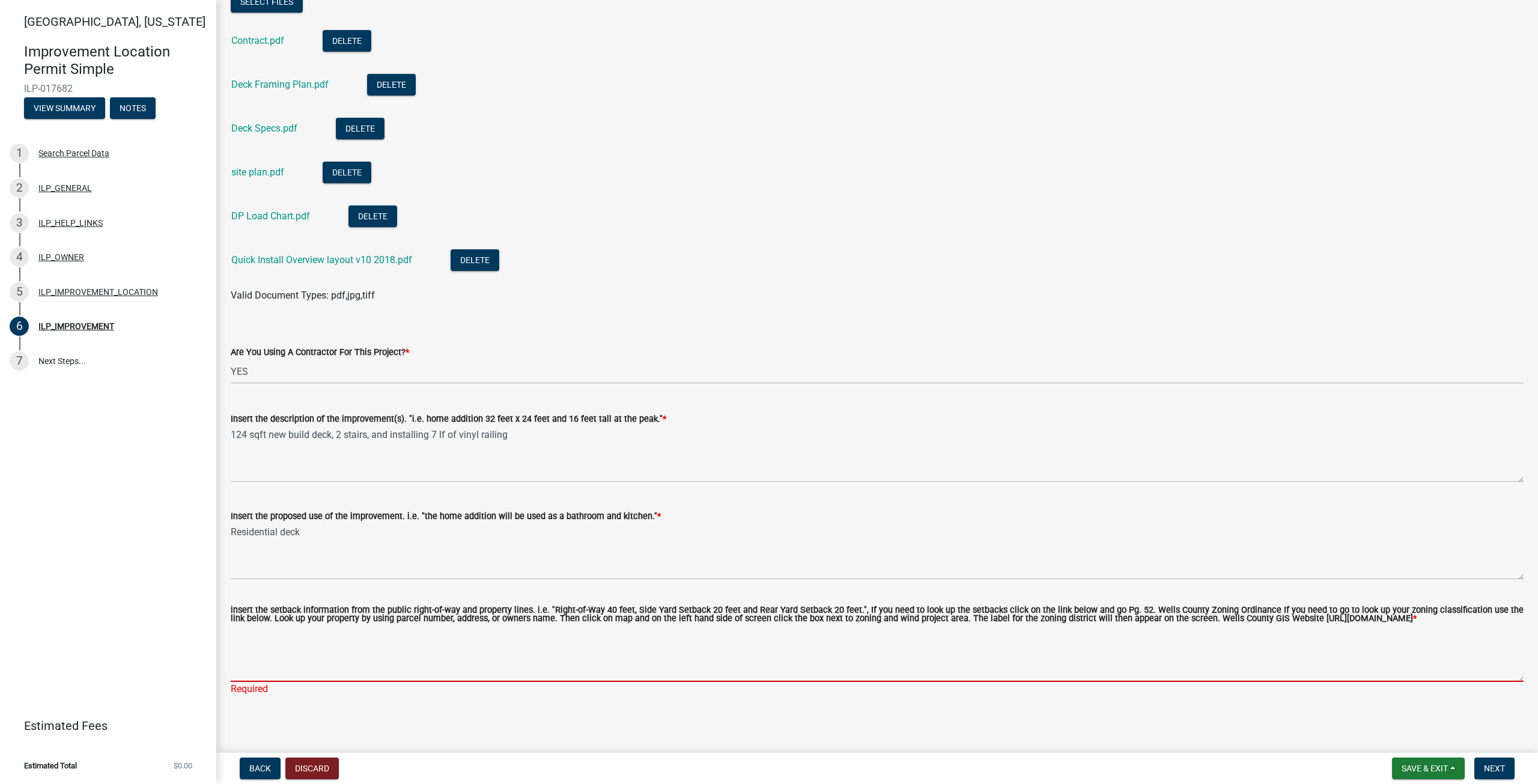
click at [327, 669] on textarea "insert the setback information from the public right-of-way and property lines.…" at bounding box center [877, 653] width 1293 height 56
click at [258, 682] on textarea "insert the setback information from the public right-of-way and property lines.…" at bounding box center [877, 653] width 1293 height 56
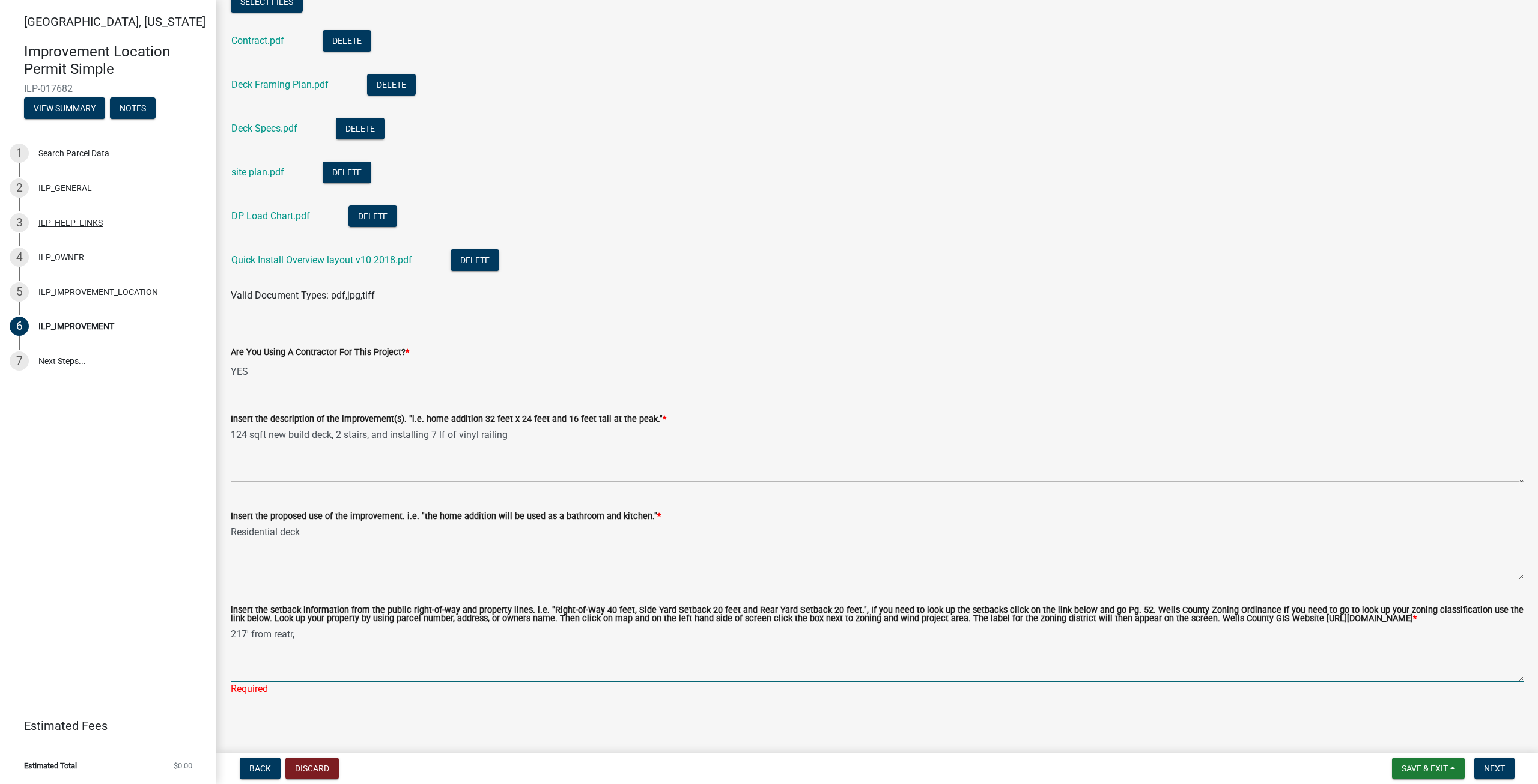
drag, startPoint x: 301, startPoint y: 648, endPoint x: 203, endPoint y: 641, distance: 98.2
click at [203, 641] on div "[GEOGRAPHIC_DATA], [US_STATE] Improvement Location Permit Simple ILP-017682 Vie…" at bounding box center [769, 392] width 1538 height 784
click at [438, 645] on textarea "100+ft from rear, 217' from side 1, and 100+ ft ffrom side 2" at bounding box center [877, 653] width 1293 height 56
type textarea "100+ft from rear, 217' from side 1, and 100+ ft from side 2"
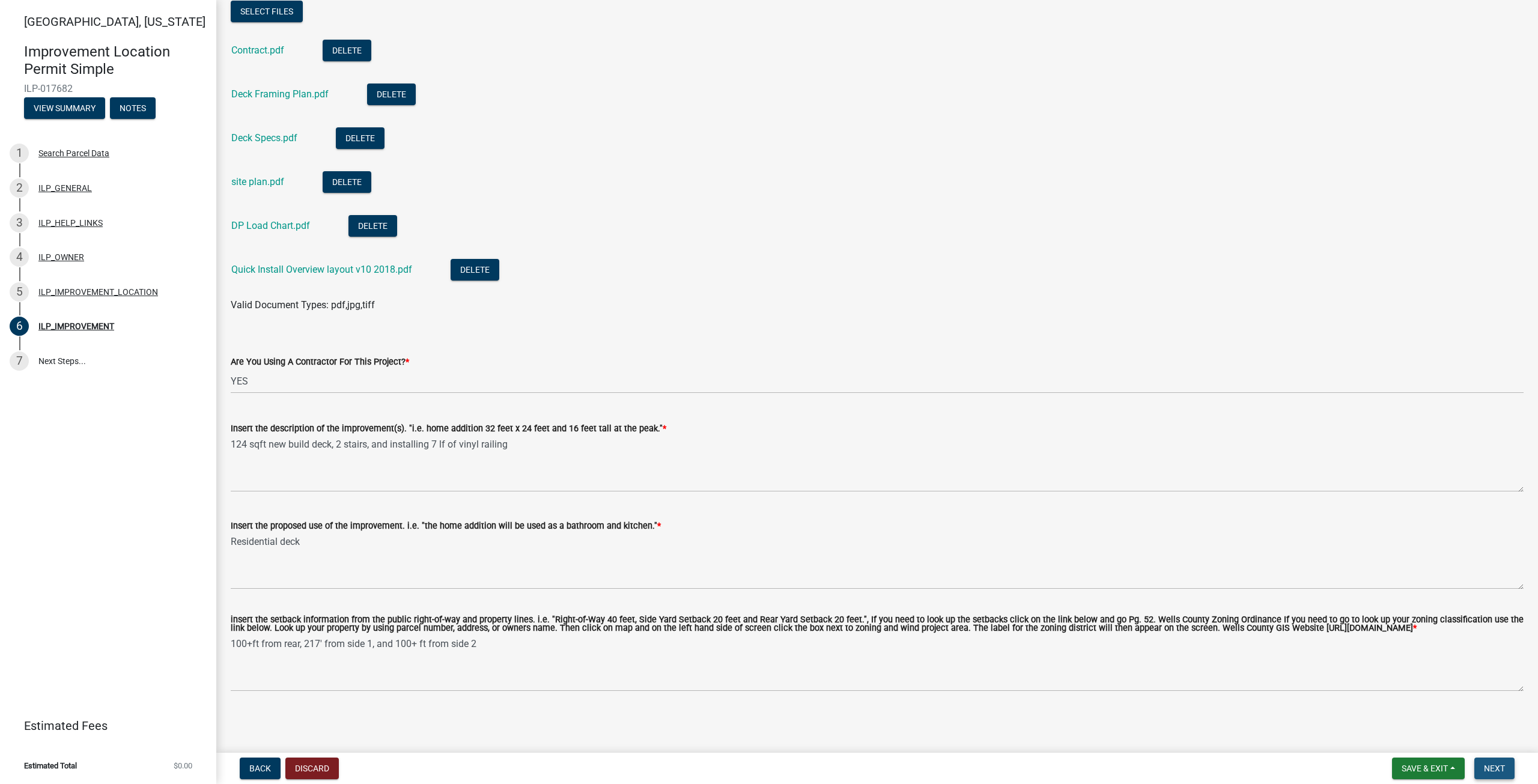
click at [1487, 765] on span "Next" at bounding box center [1494, 768] width 21 height 10
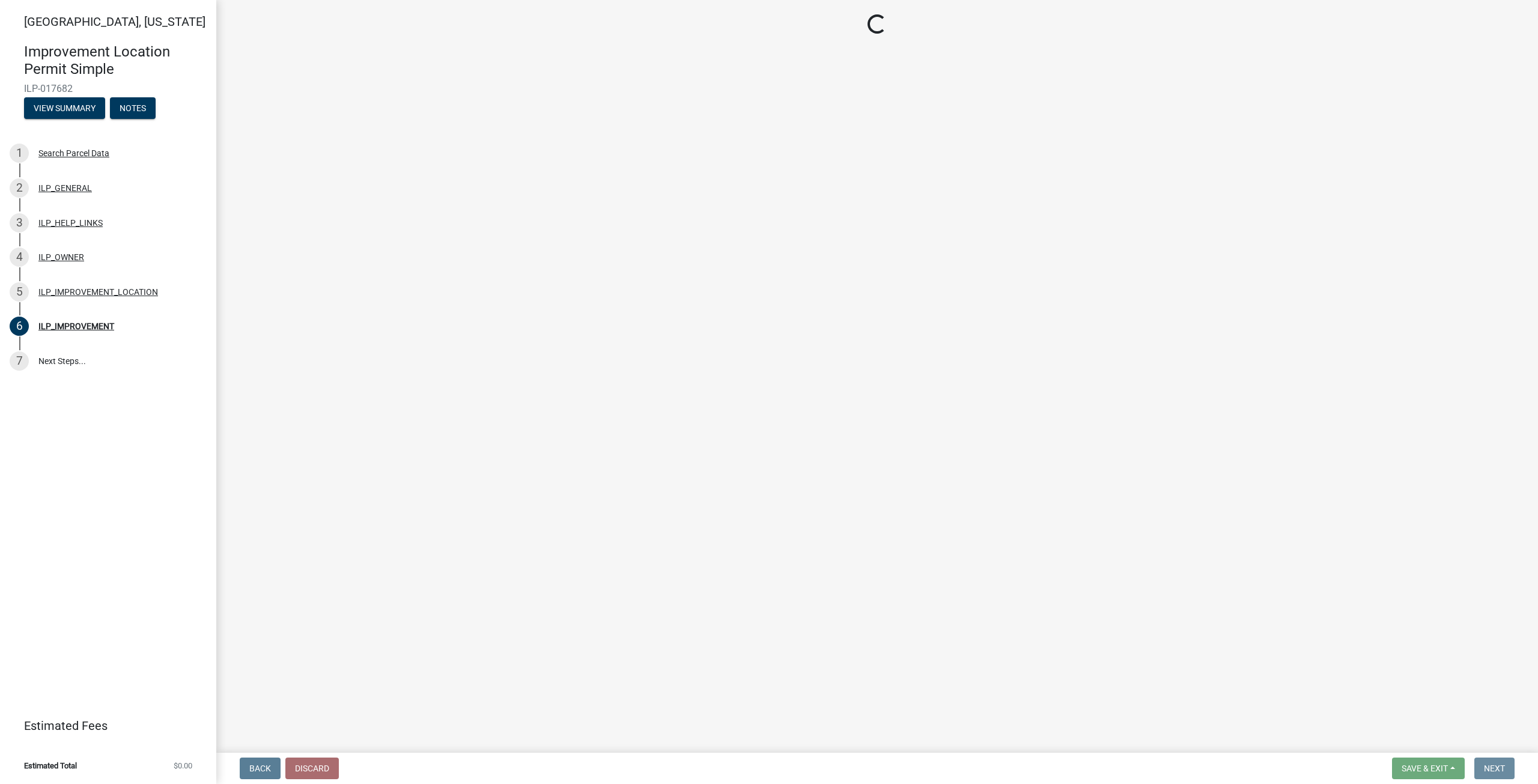
scroll to position [0, 0]
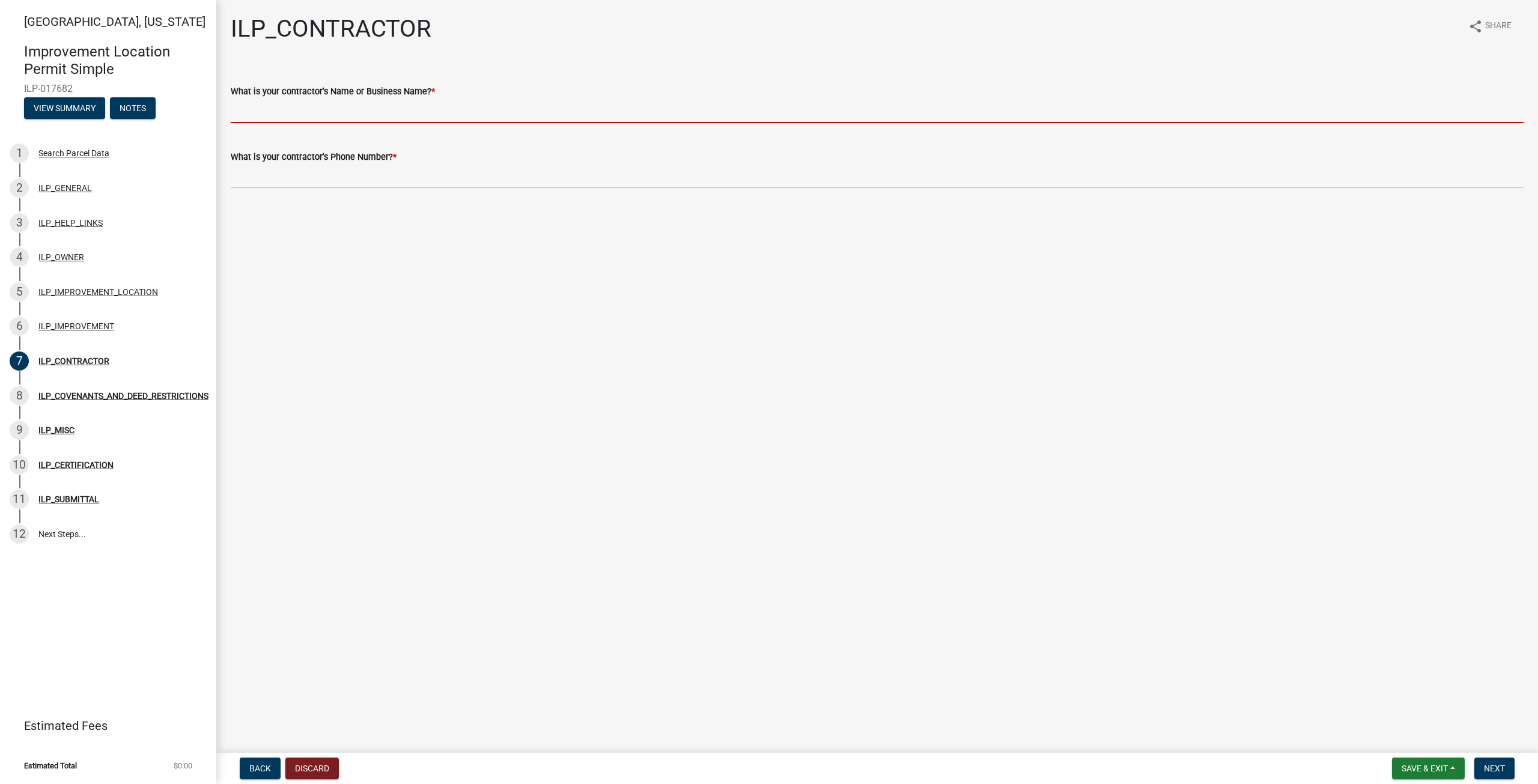
click at [297, 109] on input "What is your contractor's Name or Business Name? *" at bounding box center [877, 110] width 1293 height 25
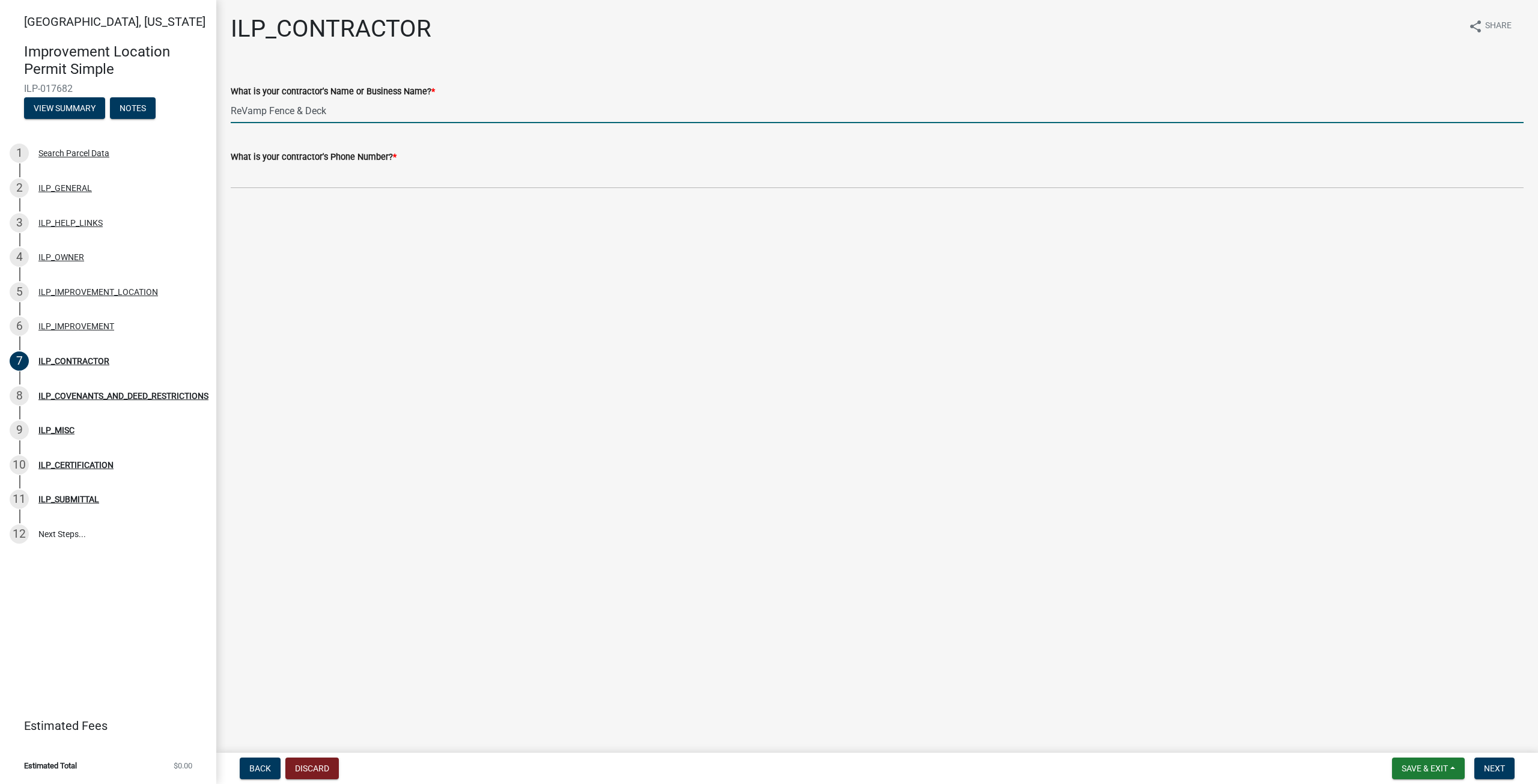
type input "ReVamp Fence & Deck"
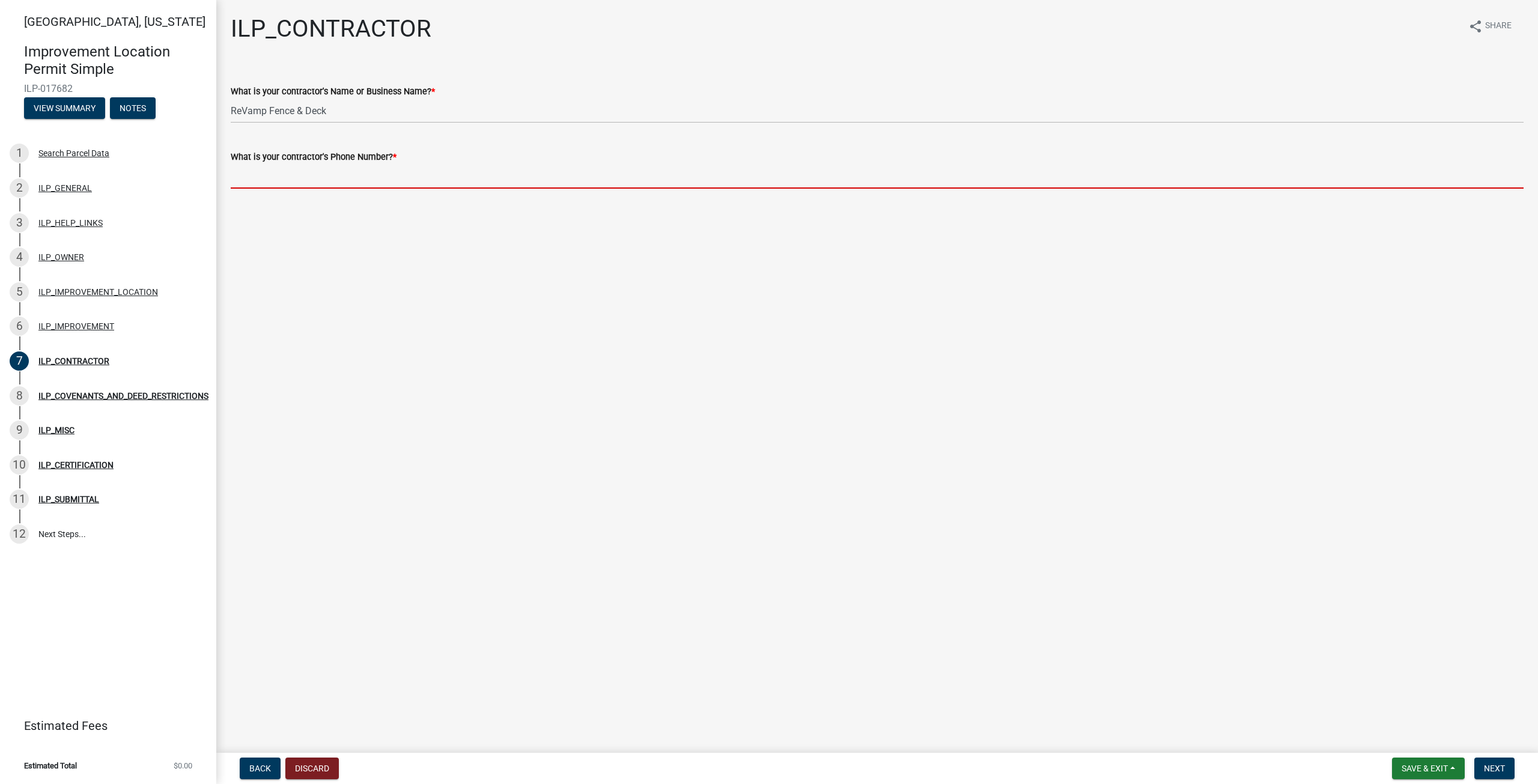
click at [314, 177] on input "What is your contractor's Phone Number? *" at bounding box center [877, 176] width 1293 height 25
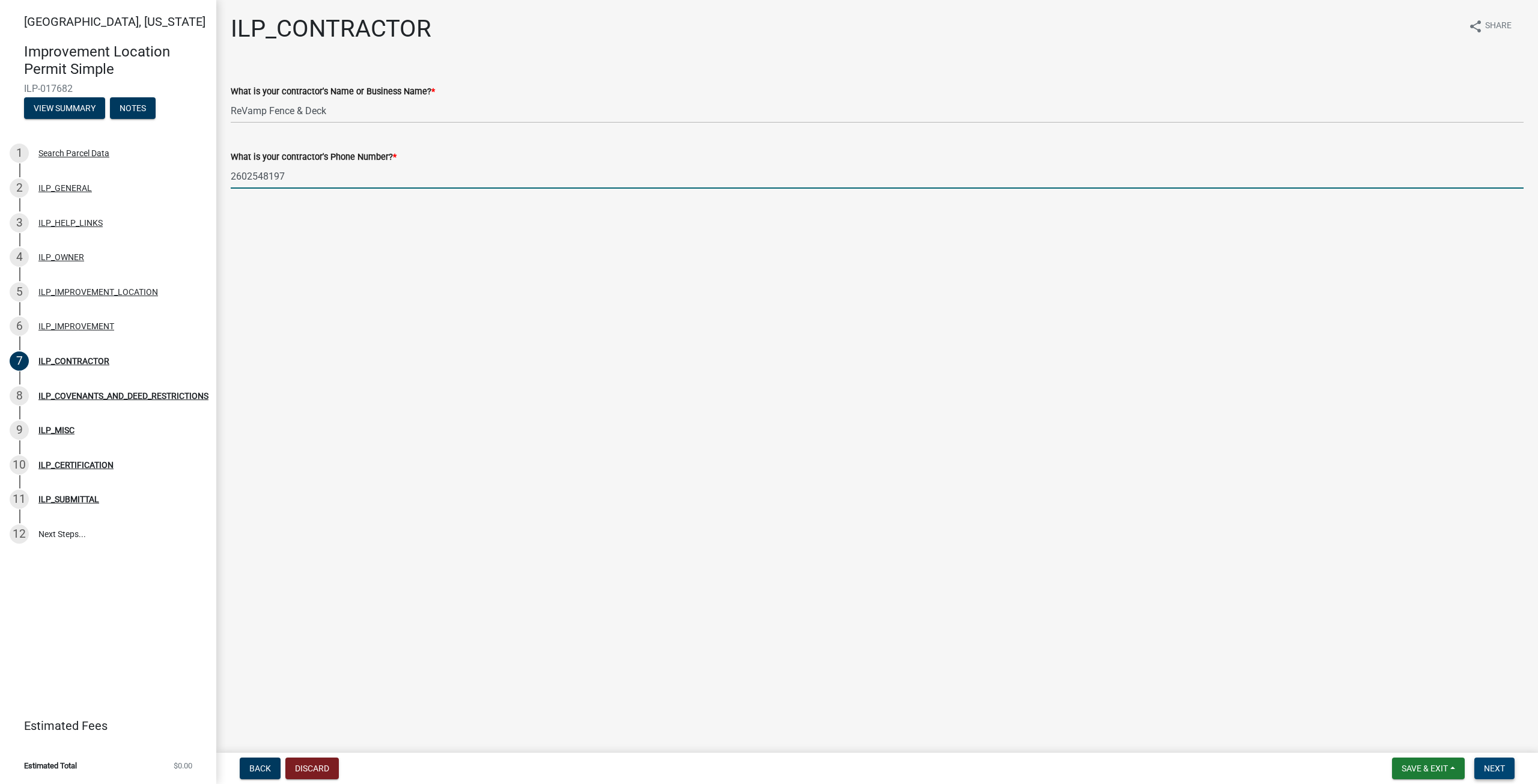
type input "2602548197"
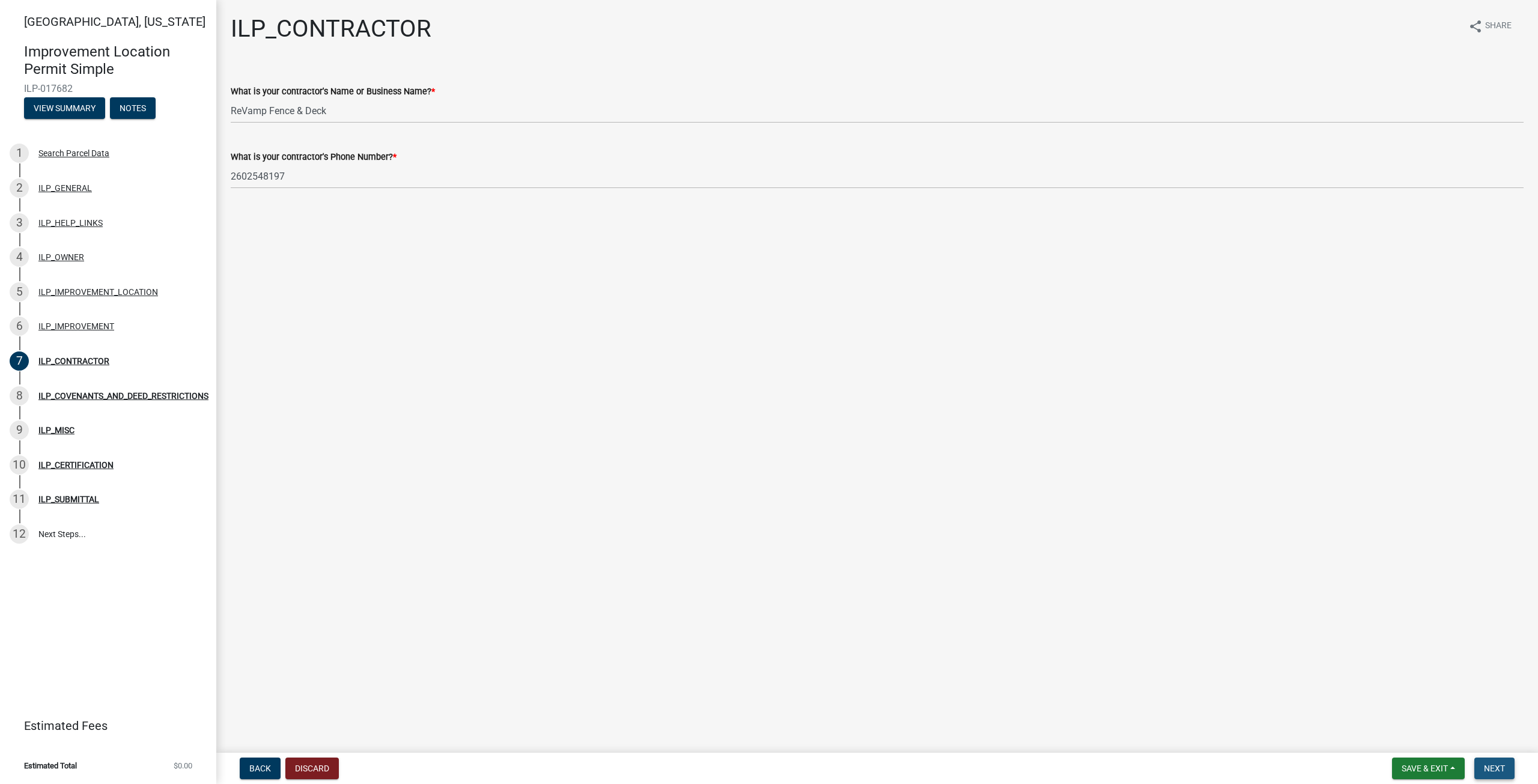
click at [1502, 761] on button "Next" at bounding box center [1494, 768] width 40 height 22
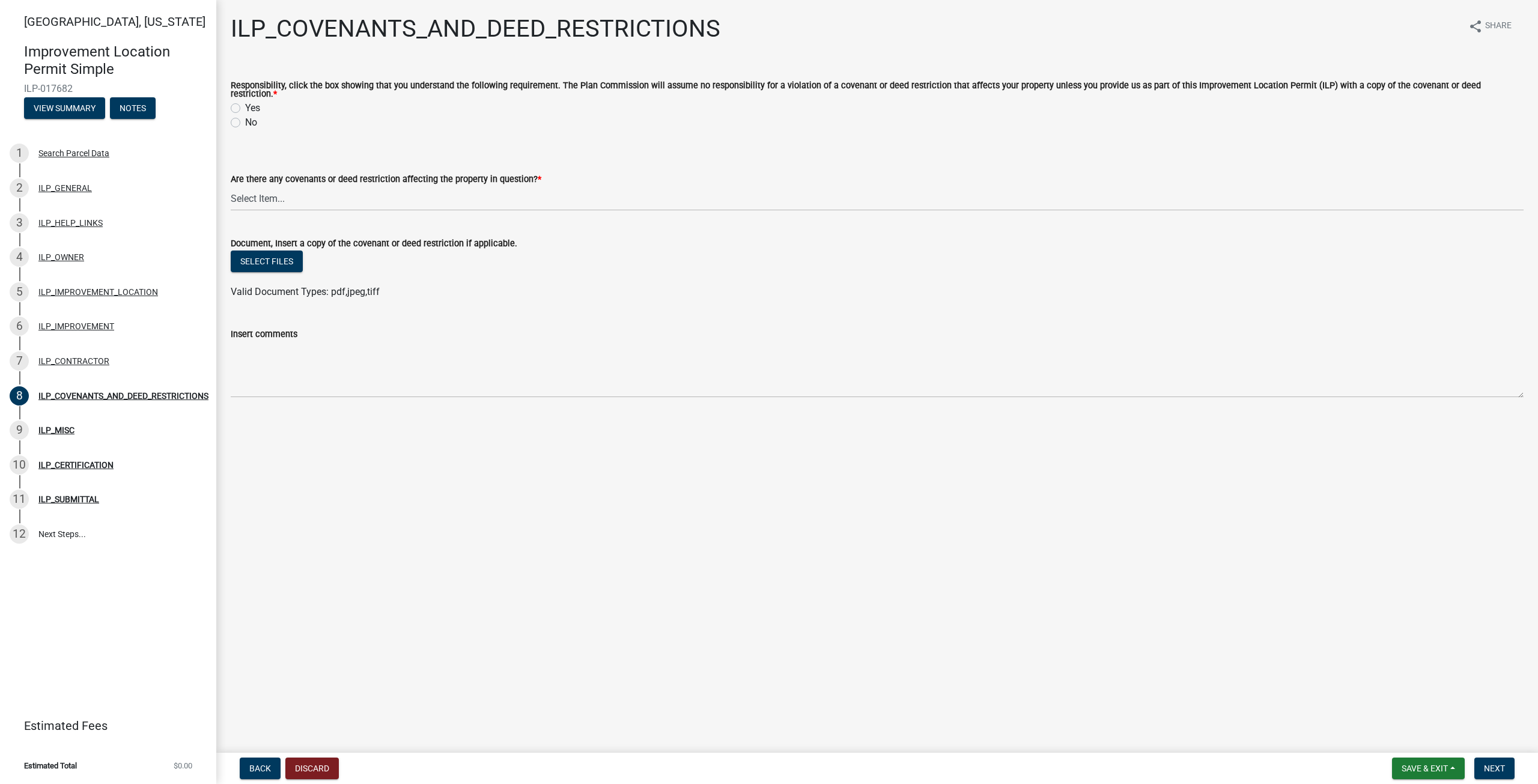
click at [245, 102] on label "Yes" at bounding box center [252, 108] width 15 height 15
click at [245, 102] on input "Yes" at bounding box center [249, 105] width 8 height 8
radio input "true"
click at [322, 197] on select "Select Item... YES NO" at bounding box center [877, 198] width 1293 height 25
click at [230, 186] on select "Select Item... YES NO" at bounding box center [877, 198] width 1293 height 25
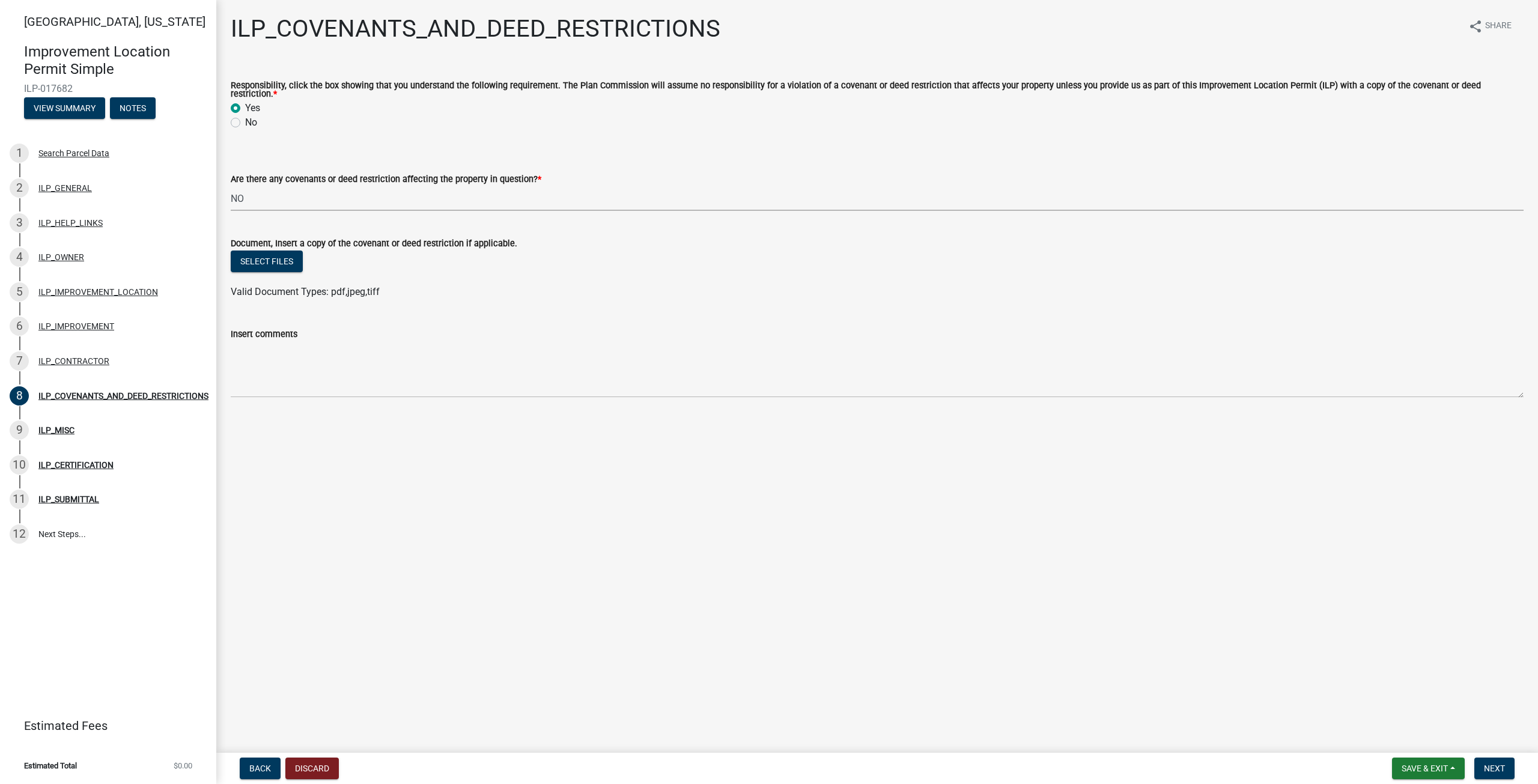
select select "8e2002f1-ace1-422c-92a0-aa7ffd64ff05"
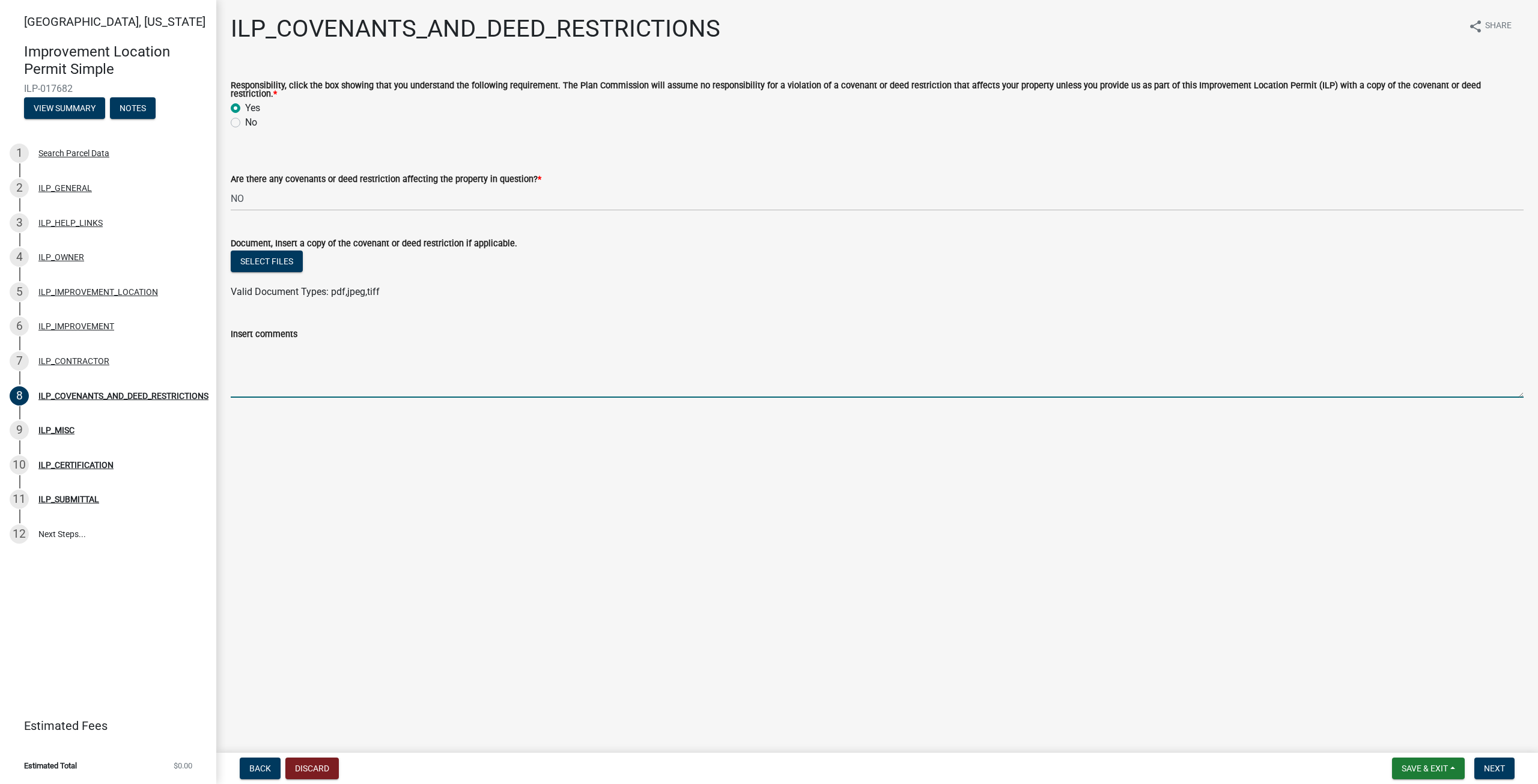
click at [266, 384] on textarea "Insert comments" at bounding box center [877, 369] width 1293 height 56
type textarea "Not that I, the contractor, am aware of."
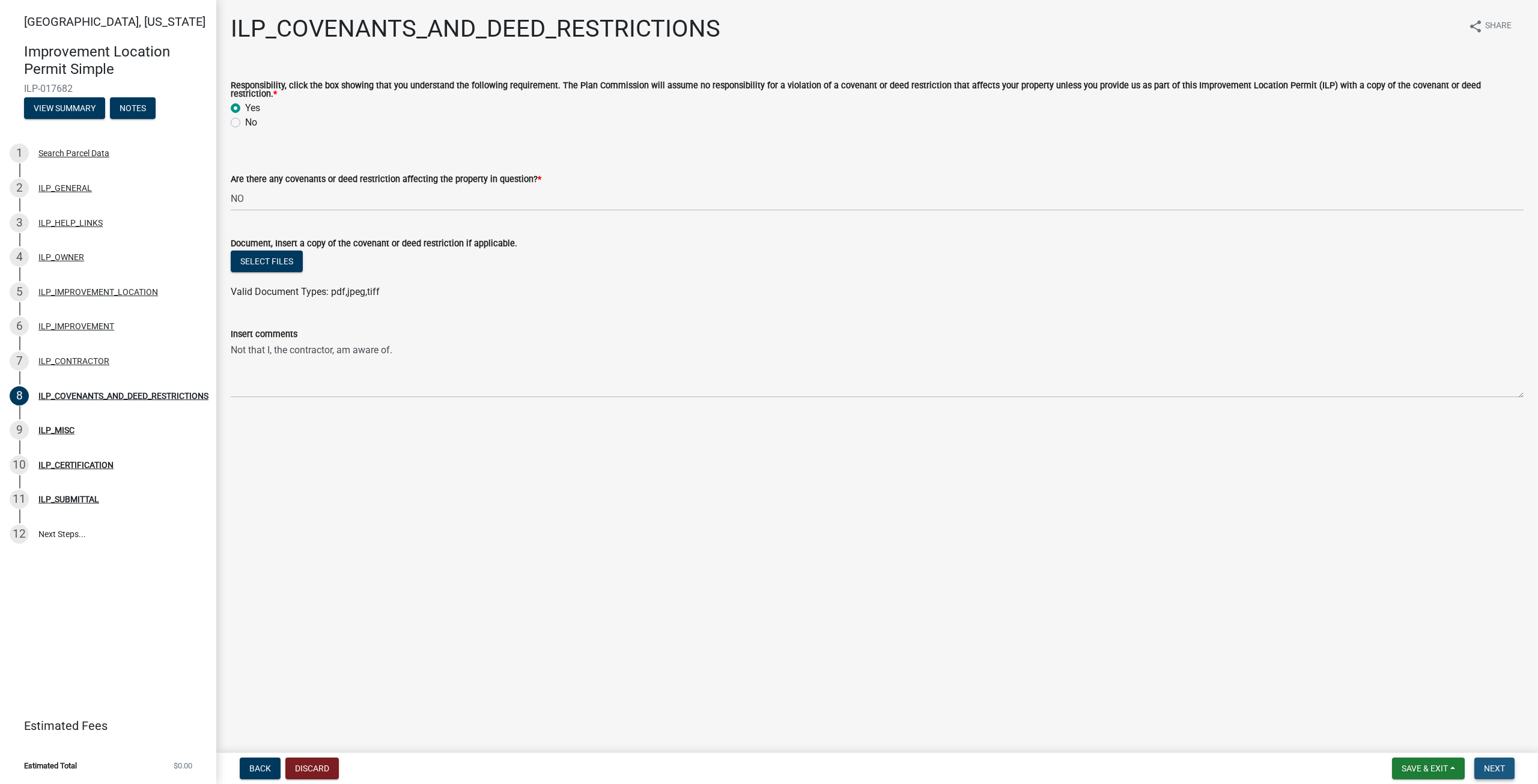
click at [1498, 769] on span "Next" at bounding box center [1494, 768] width 21 height 10
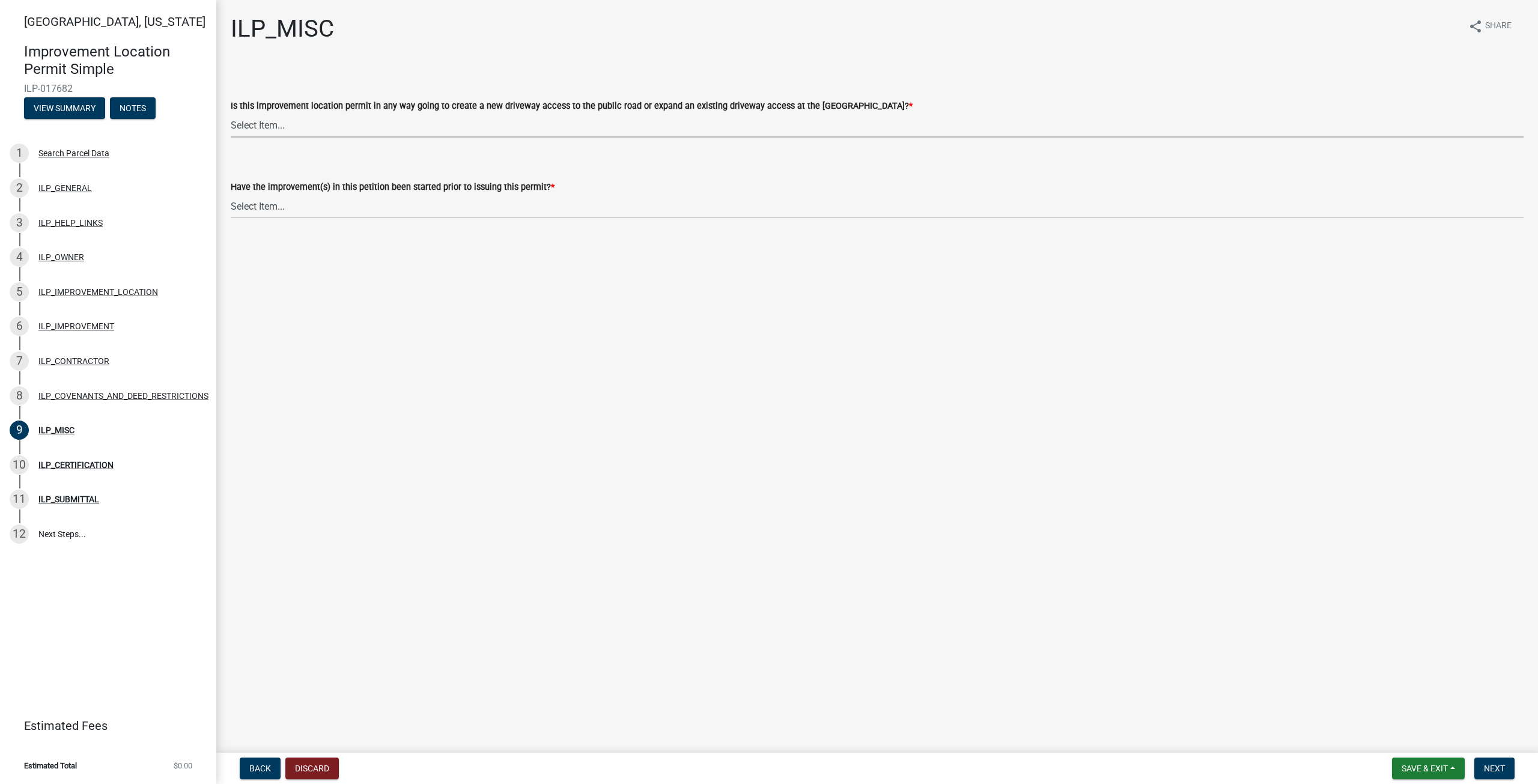
click at [316, 123] on select "Select Item... YES NO" at bounding box center [877, 125] width 1293 height 25
click at [230, 113] on select "Select Item... YES NO" at bounding box center [877, 125] width 1293 height 25
select select "efdfc372-da28-48aa-82f0-d86e80c7002d"
click at [302, 209] on select "Select Item... YES NO" at bounding box center [877, 206] width 1293 height 25
click at [230, 194] on select "Select Item... YES NO" at bounding box center [877, 206] width 1293 height 25
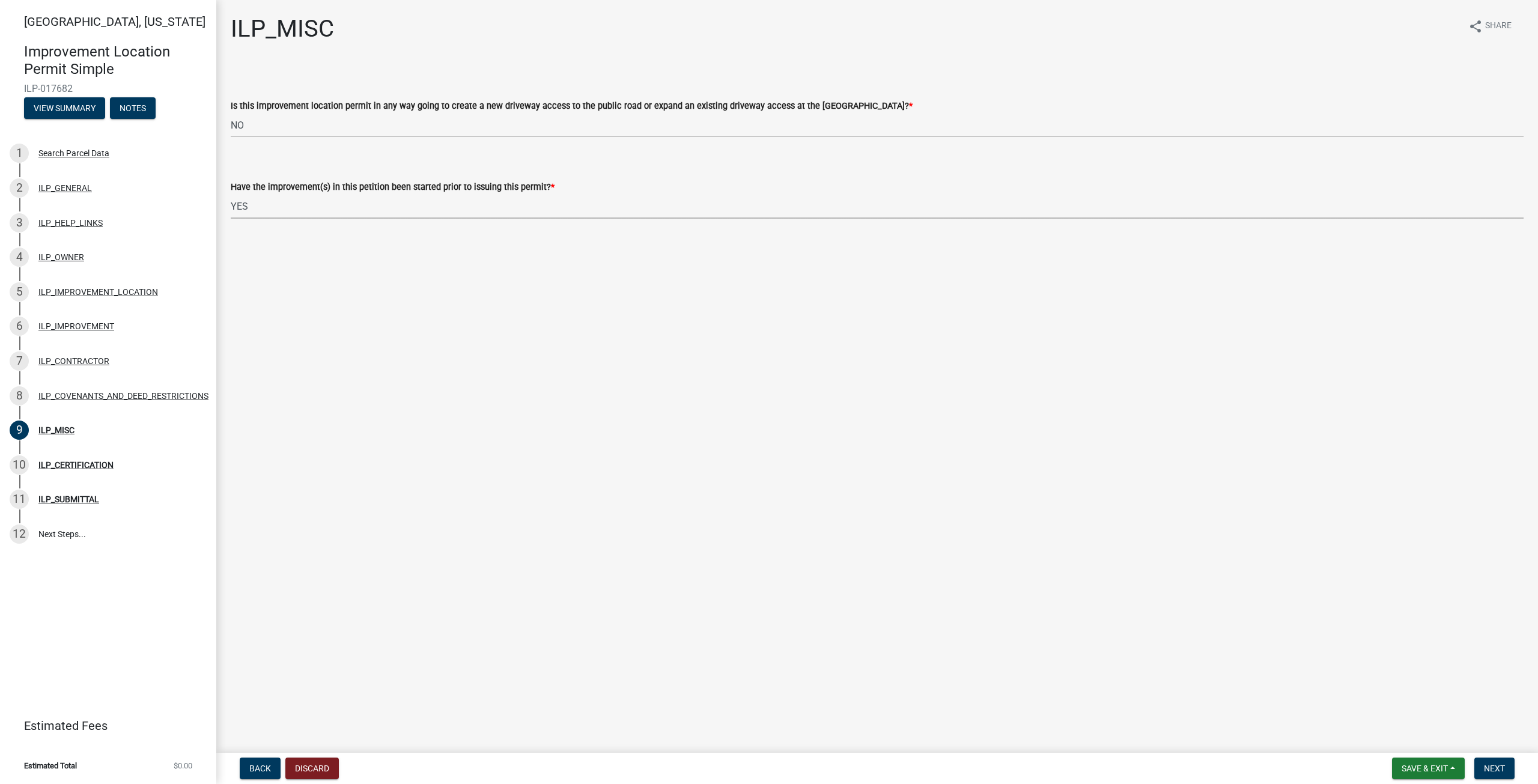
click at [271, 216] on select "Select Item... YES NO" at bounding box center [877, 206] width 1293 height 25
click at [230, 194] on select "Select Item... YES NO" at bounding box center [877, 206] width 1293 height 25
select select "87690217-1c5d-4f3f-89a3-85c12ce3295a"
click at [1503, 770] on span "Next" at bounding box center [1494, 768] width 21 height 10
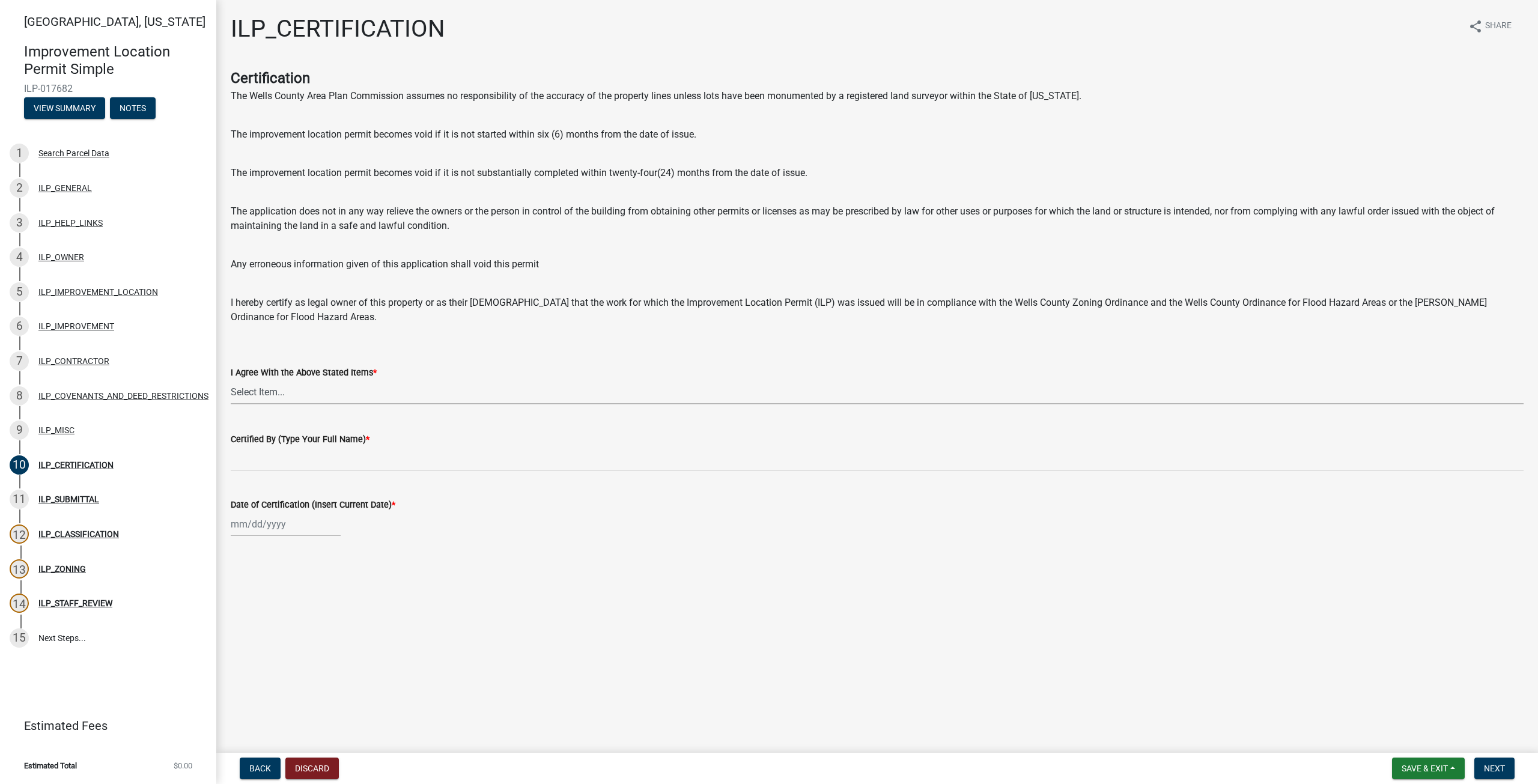
click at [295, 392] on select "Select Item... Yes" at bounding box center [877, 392] width 1293 height 25
click at [230, 380] on select "Select Item... Yes" at bounding box center [877, 392] width 1293 height 25
select select "bd96893d-fc5a-4886-96bc-c23f48f60341"
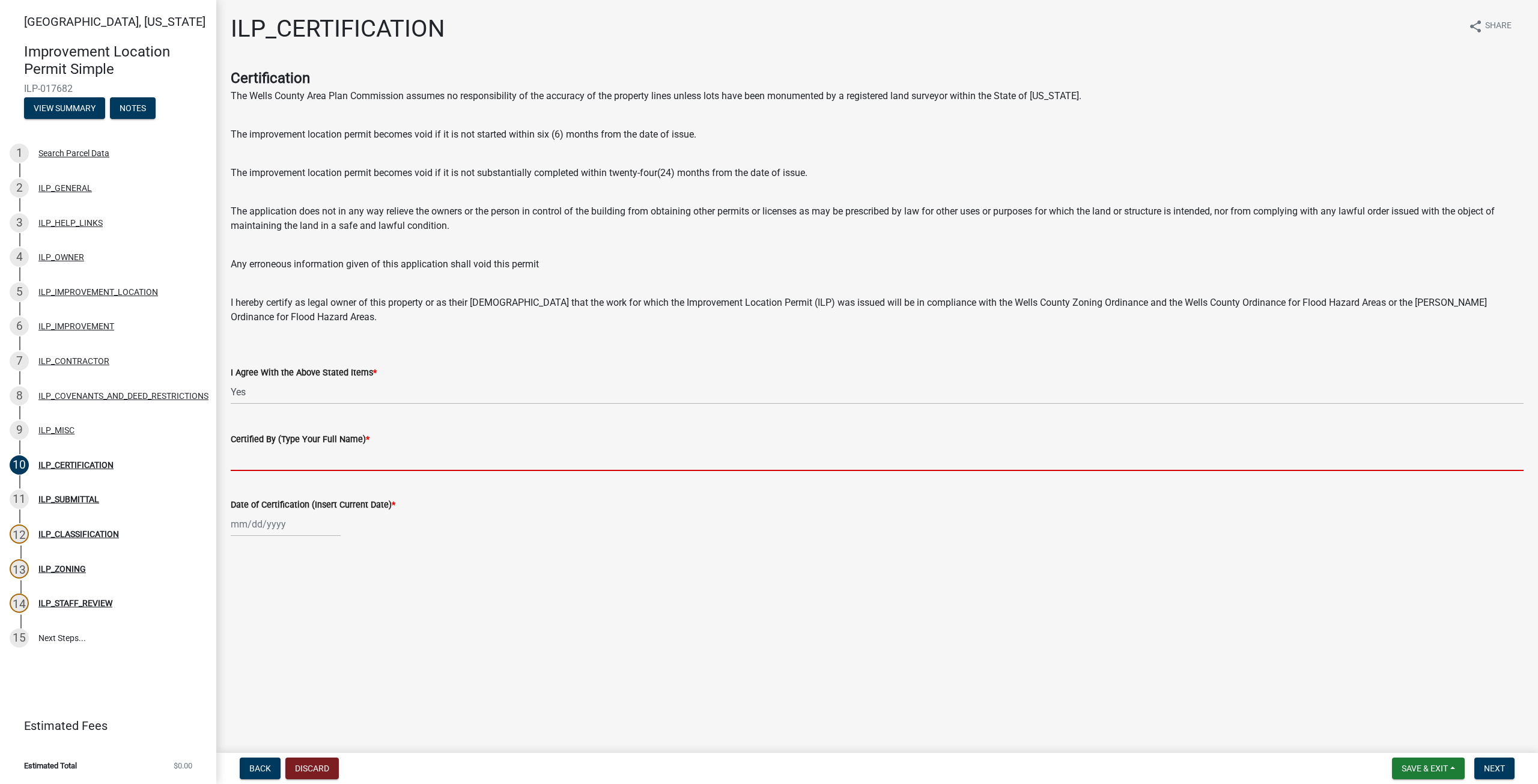
click at [298, 464] on input "Certified By (Type Your Full Name) *" at bounding box center [877, 458] width 1293 height 25
type input "[PERSON_NAME]"
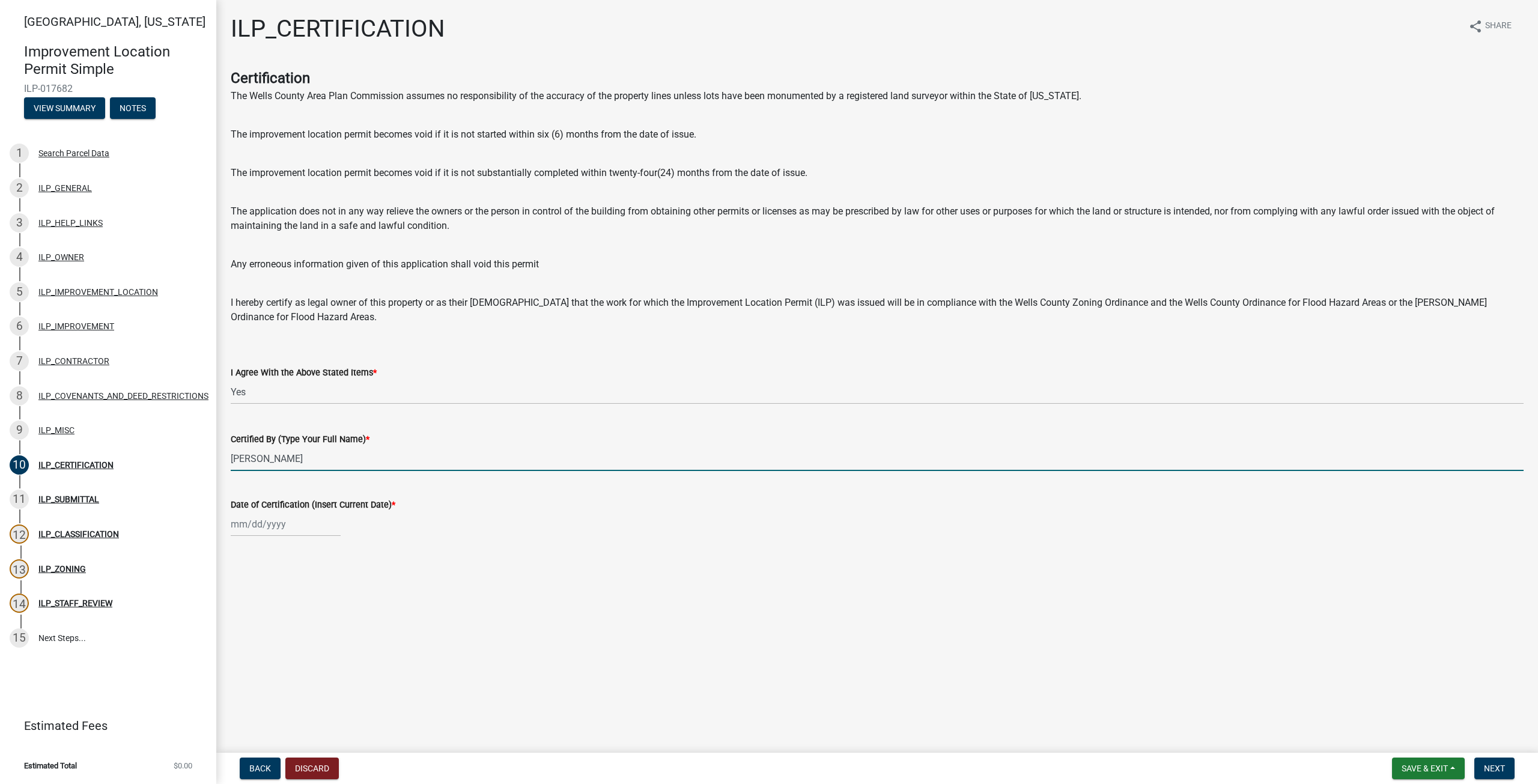
select select "9"
select select "2025"
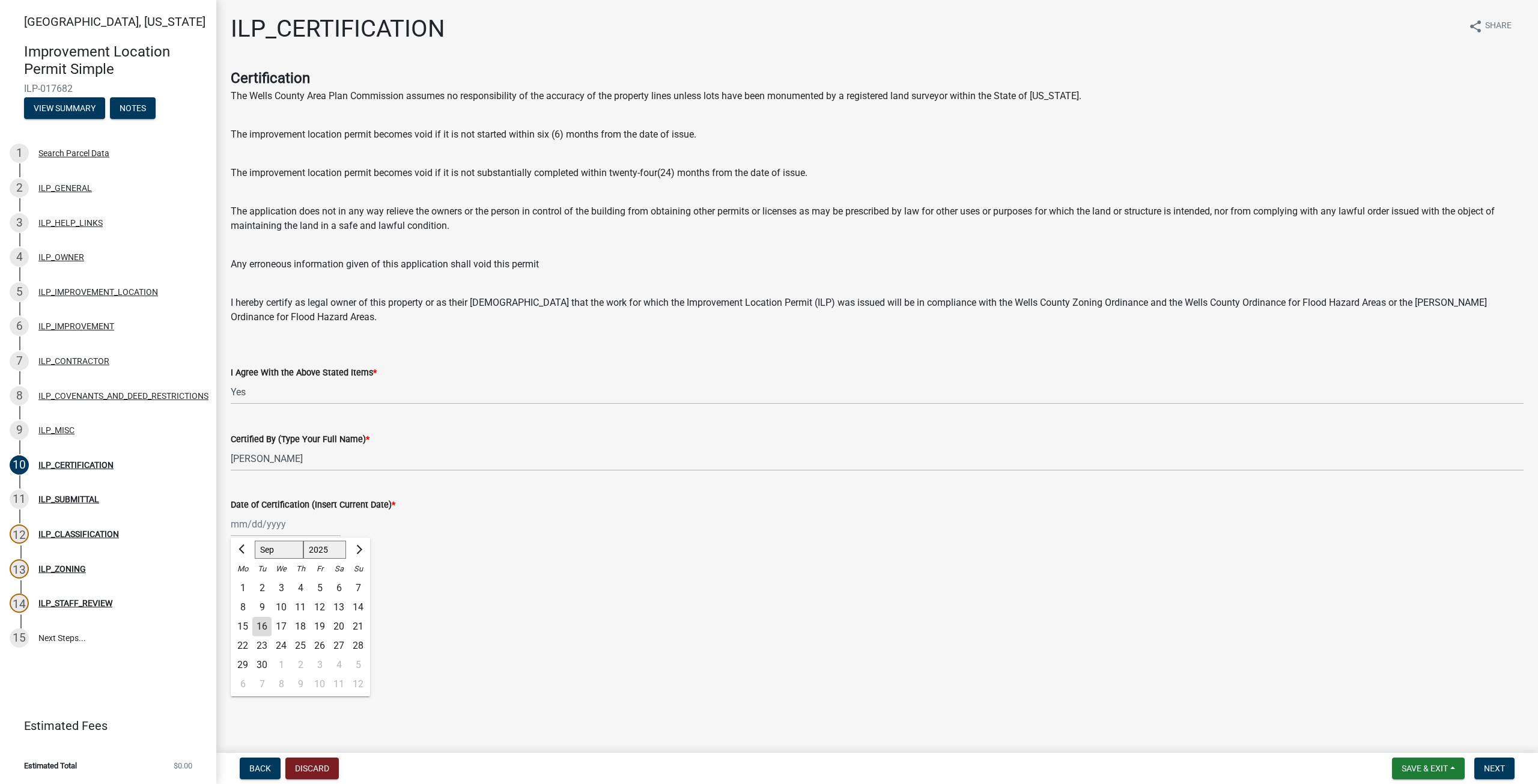
click at [237, 526] on div "[PERSON_NAME] Feb Mar Apr [PERSON_NAME][DATE] Oct Nov [DATE] 1526 1527 1528 152…" at bounding box center [285, 523] width 110 height 25
click at [266, 629] on div "16" at bounding box center [262, 627] width 20 height 20
type input "[DATE]"
click at [1489, 767] on span "Next" at bounding box center [1494, 768] width 21 height 10
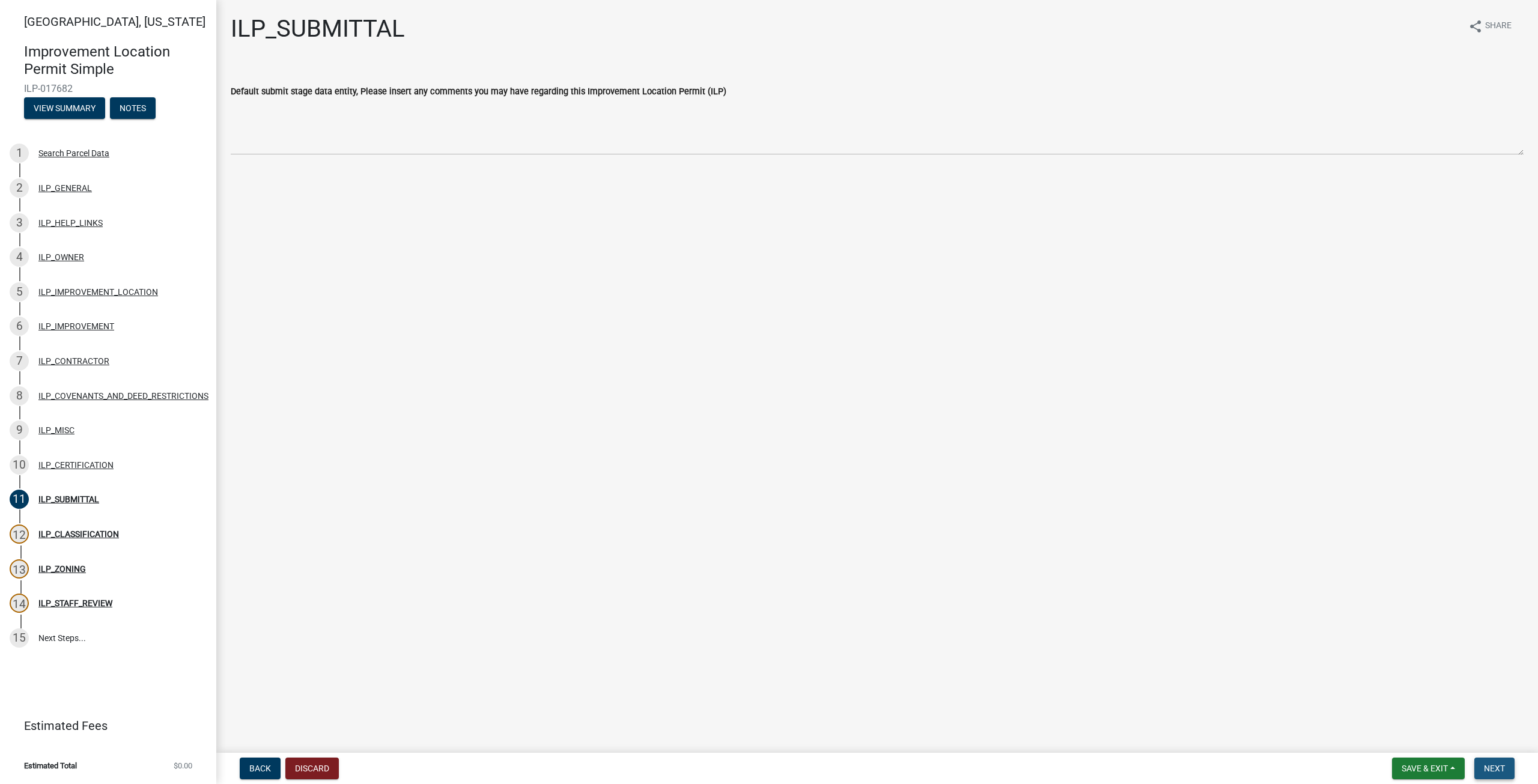
click at [1491, 764] on span "Next" at bounding box center [1494, 768] width 21 height 10
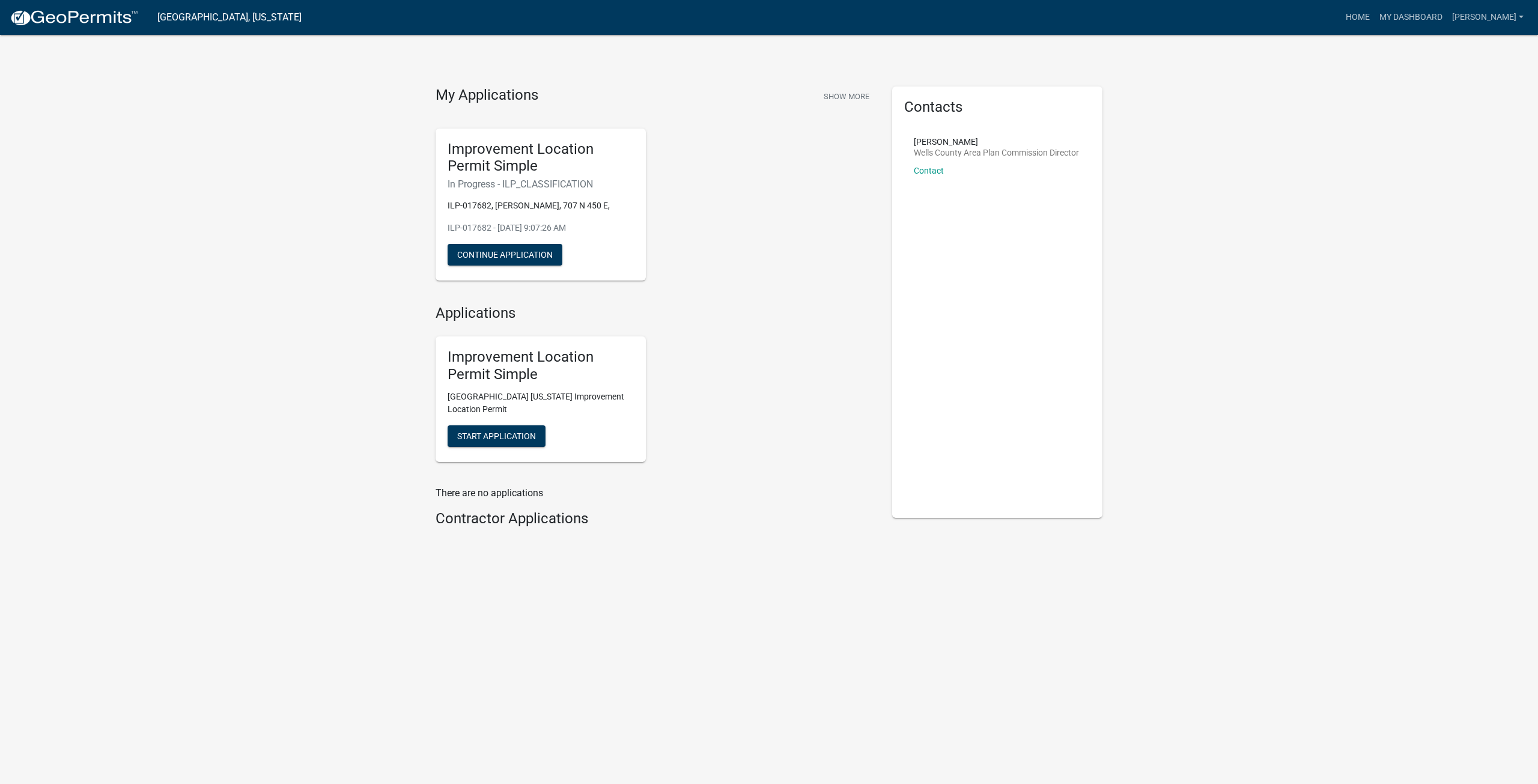
click at [252, 330] on div "My Applications Show More Improvement Location Permit Simple In Progress - ILP_…" at bounding box center [769, 313] width 1538 height 626
